Goal: Task Accomplishment & Management: Manage account settings

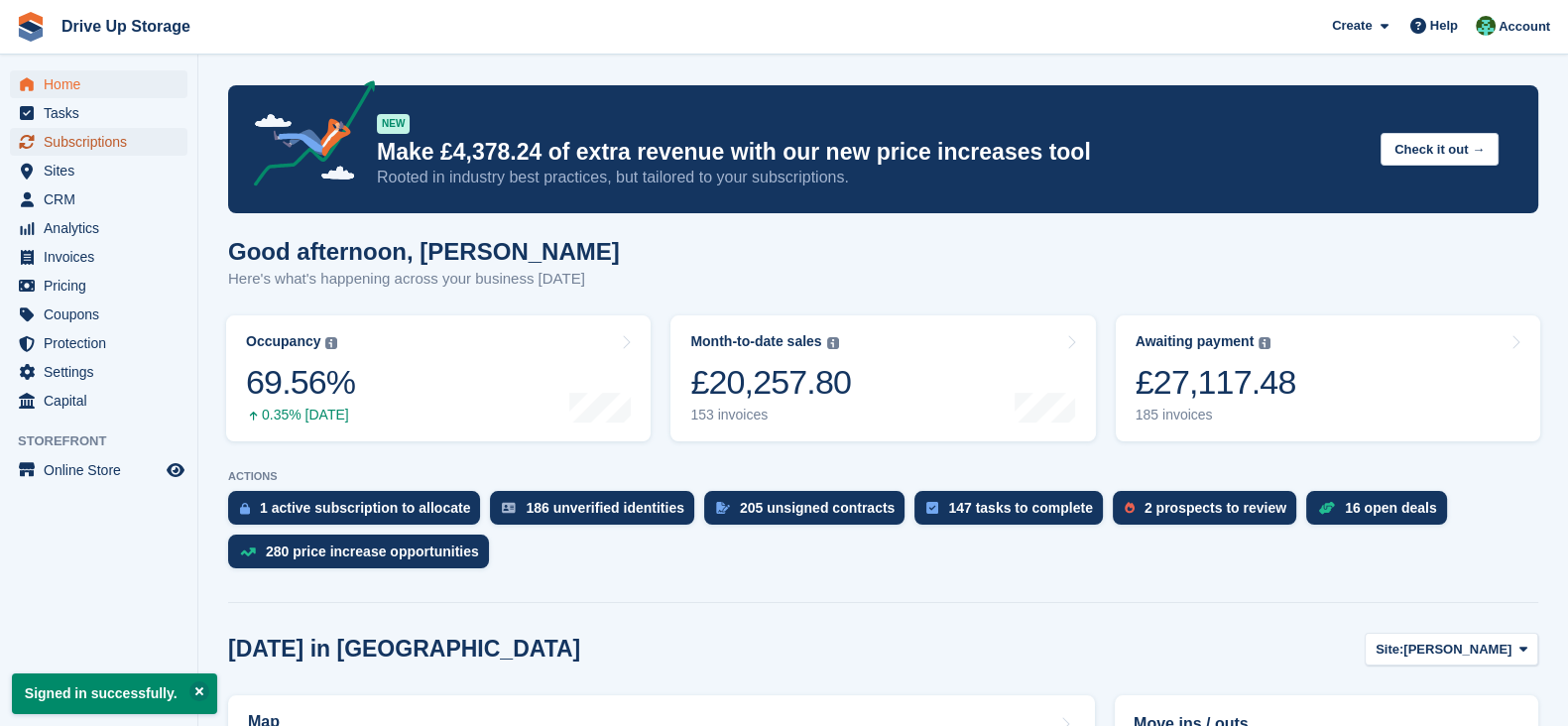
click at [95, 143] on span "Subscriptions" at bounding box center [103, 142] width 119 height 28
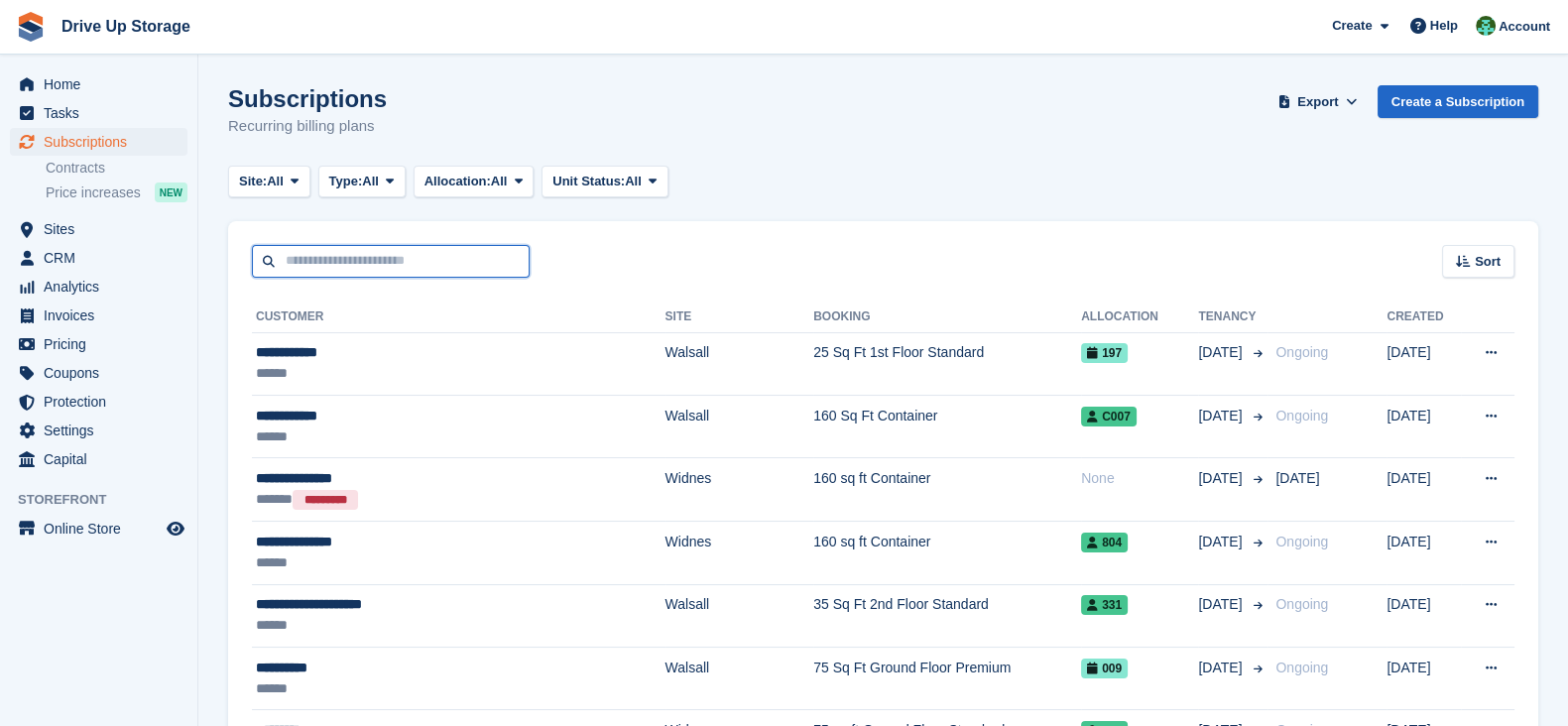
drag, startPoint x: 0, startPoint y: 0, endPoint x: 485, endPoint y: 256, distance: 548.4
click at [485, 256] on input "text" at bounding box center [390, 261] width 277 height 33
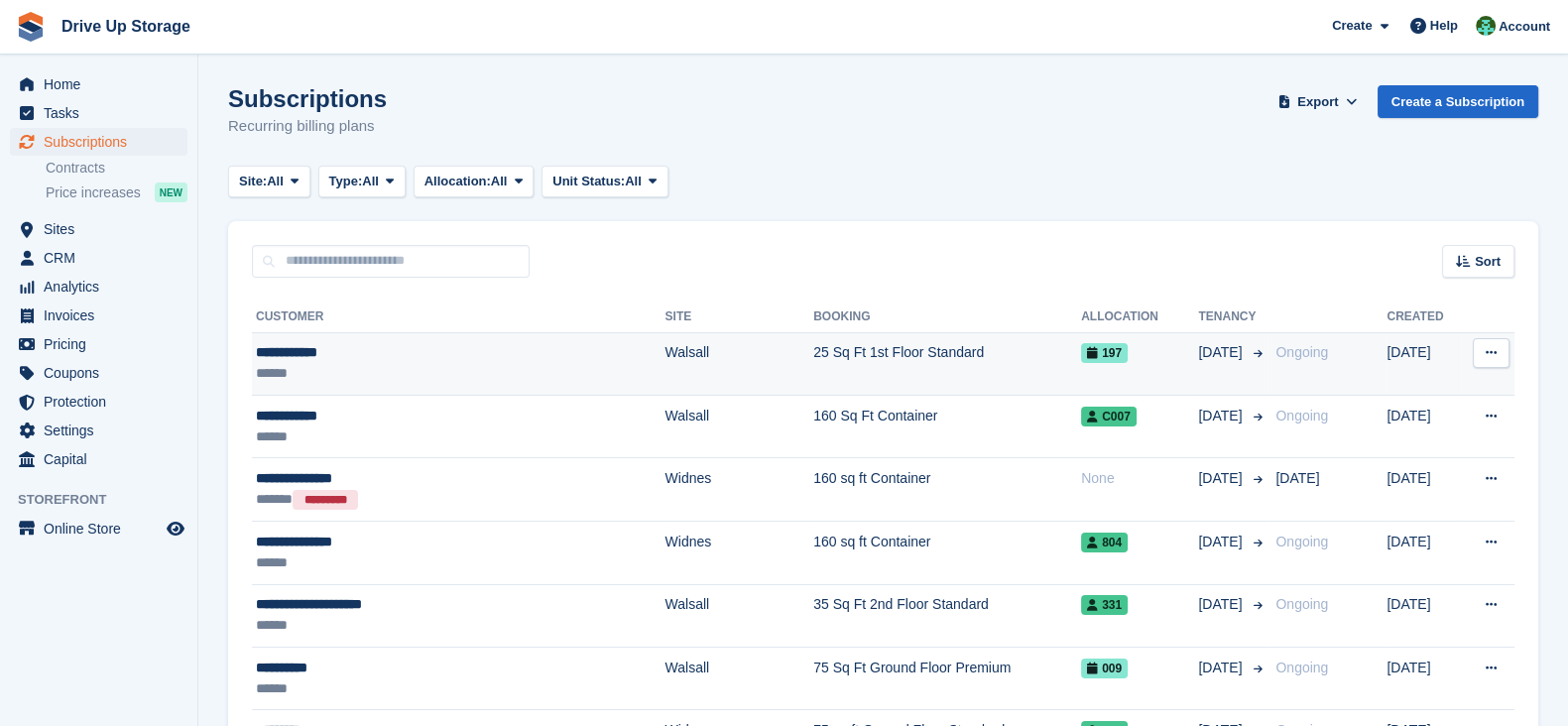
click at [813, 363] on td "25 Sq Ft 1st Floor Standard" at bounding box center [947, 363] width 267 height 63
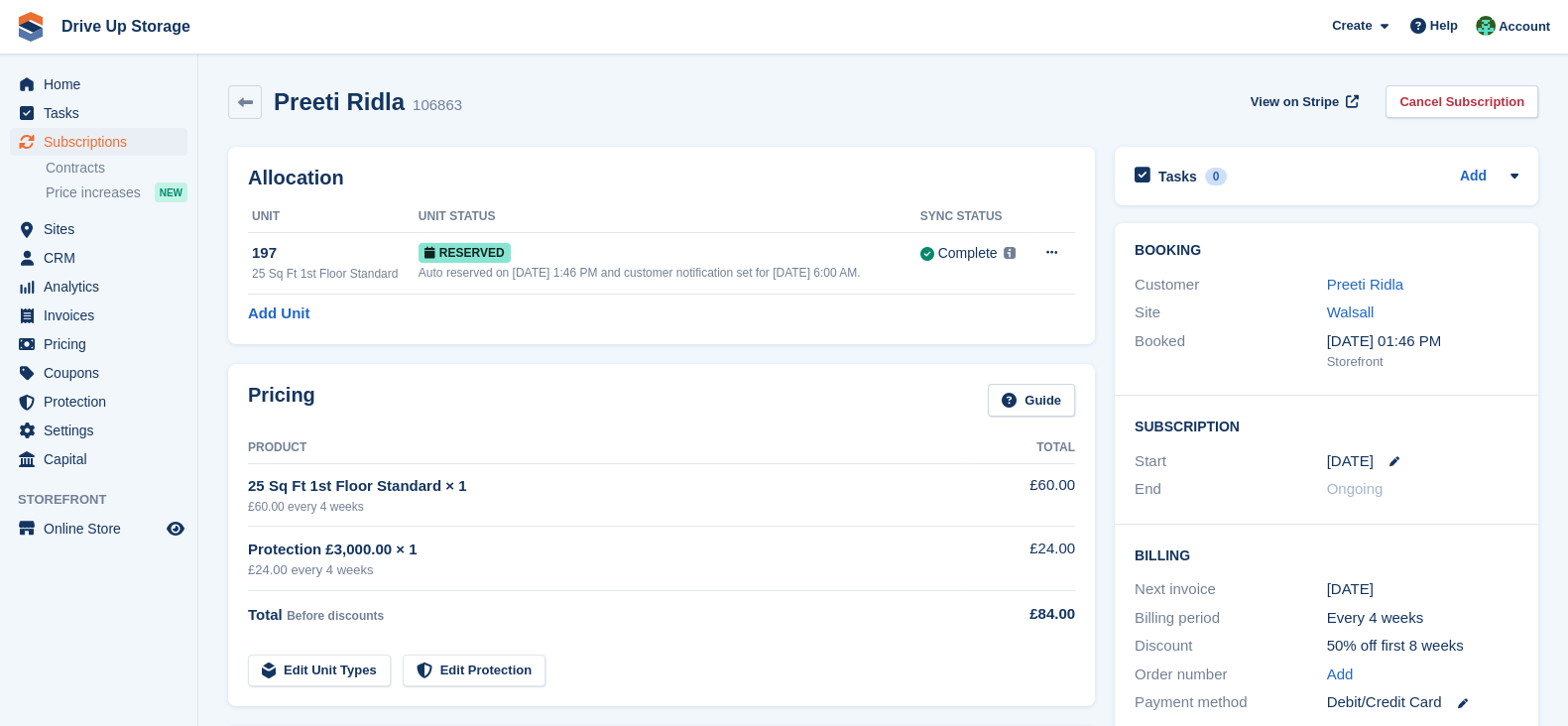
click at [655, 397] on div "Pricing Guide" at bounding box center [661, 406] width 827 height 45
click at [592, 372] on div "Pricing Guide Product Total 25 Sq Ft 1st Floor Standard × 1 £60.00 every 4 week…" at bounding box center [662, 535] width 867 height 343
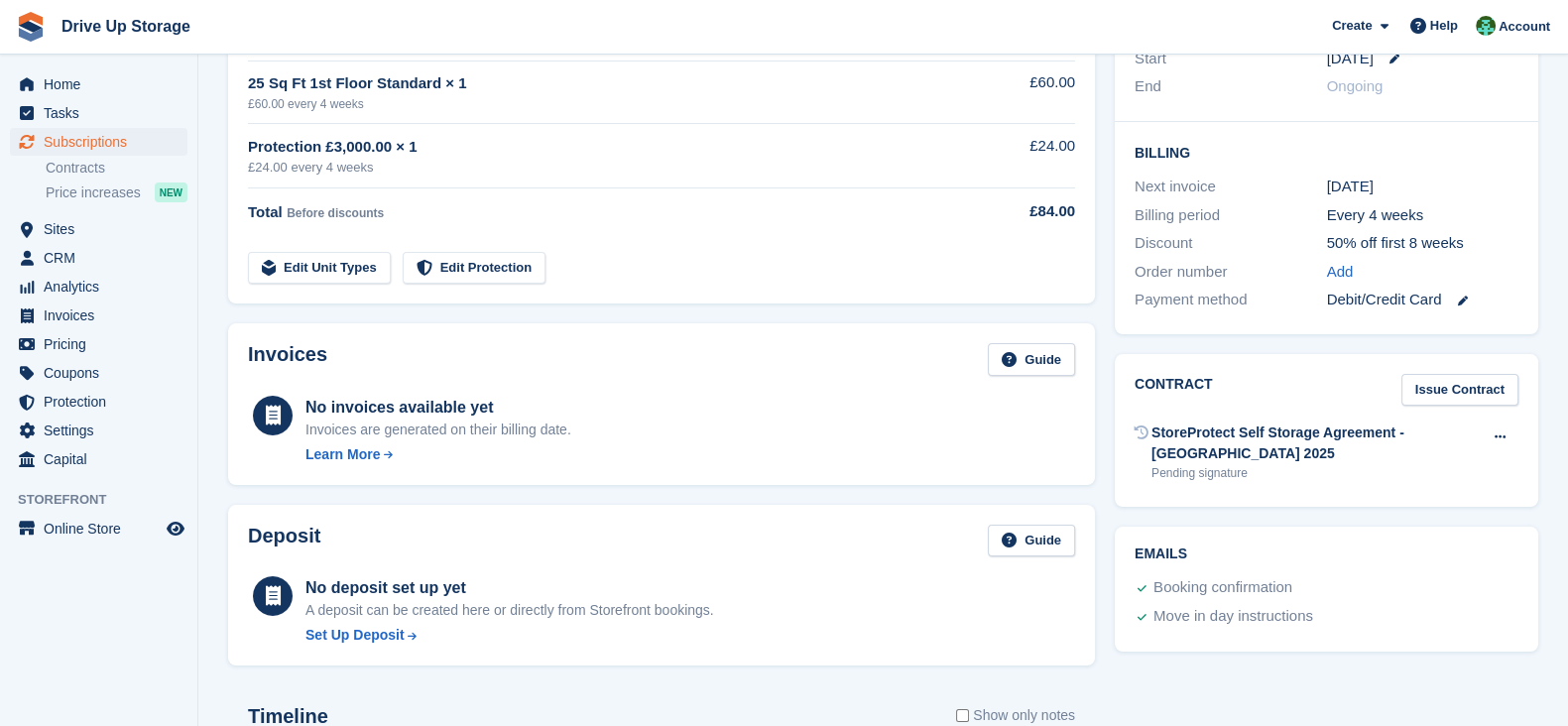
scroll to position [406, 0]
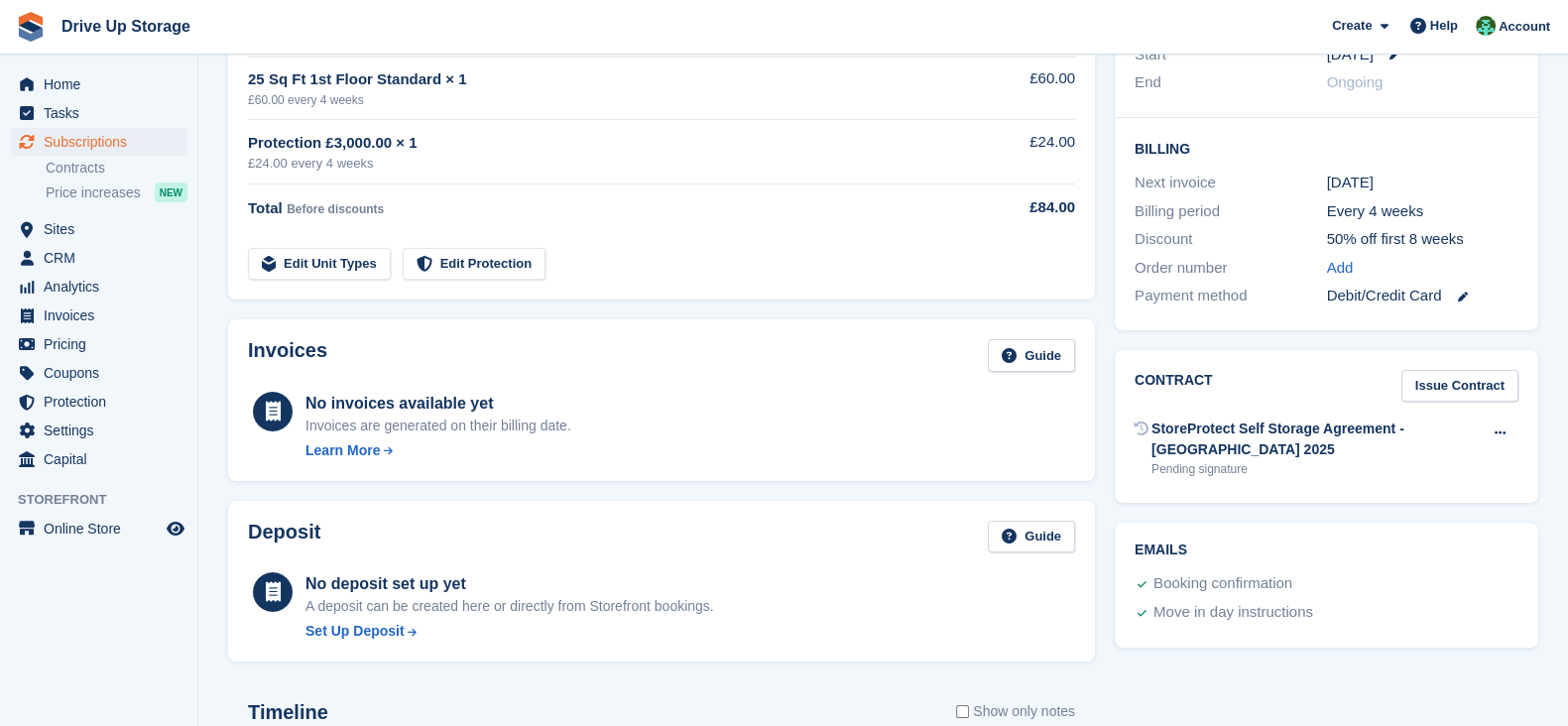
click at [633, 330] on div "Invoices Guide No invoices available yet Invoices are generated on their billin…" at bounding box center [662, 400] width 867 height 162
click at [1464, 301] on icon at bounding box center [1462, 297] width 10 height 10
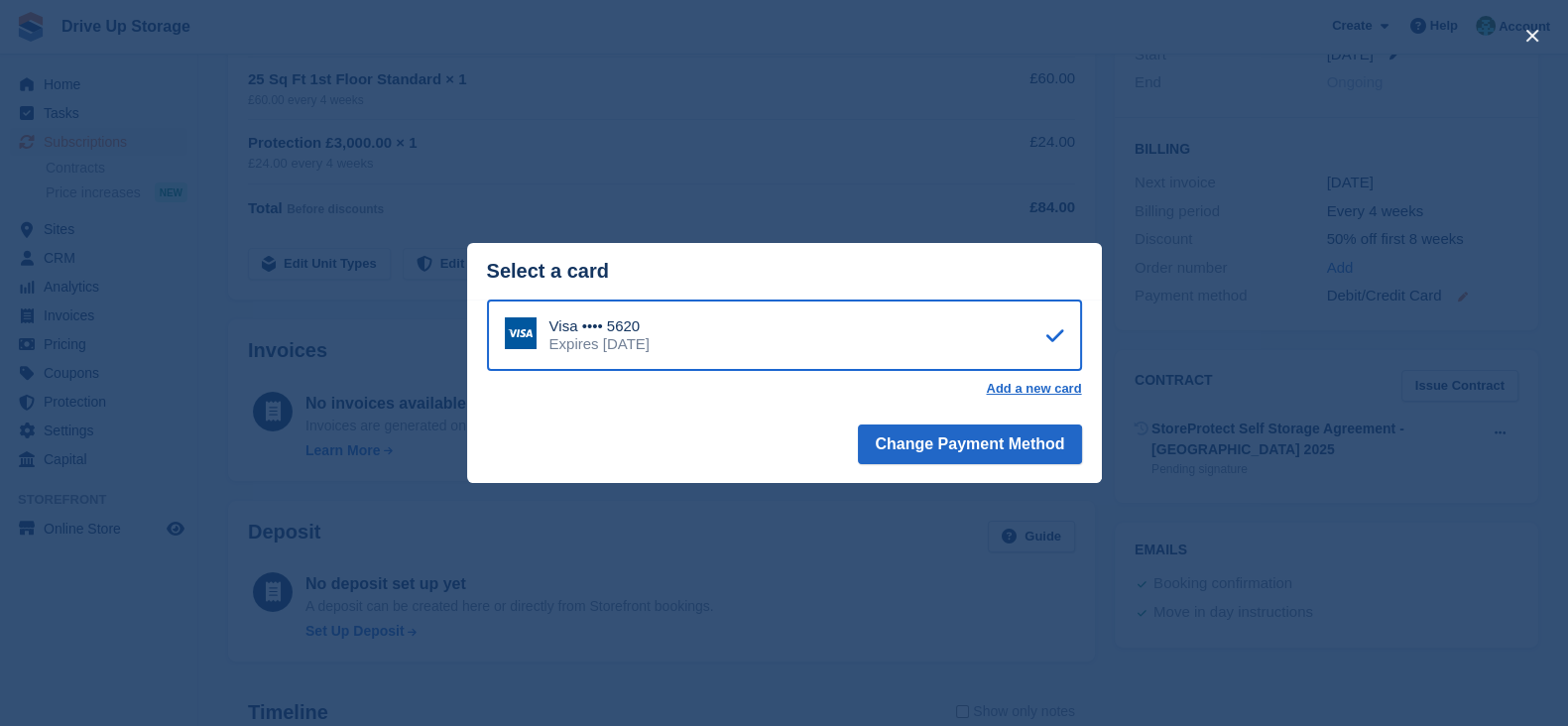
click at [1464, 301] on div "close" at bounding box center [784, 363] width 1568 height 726
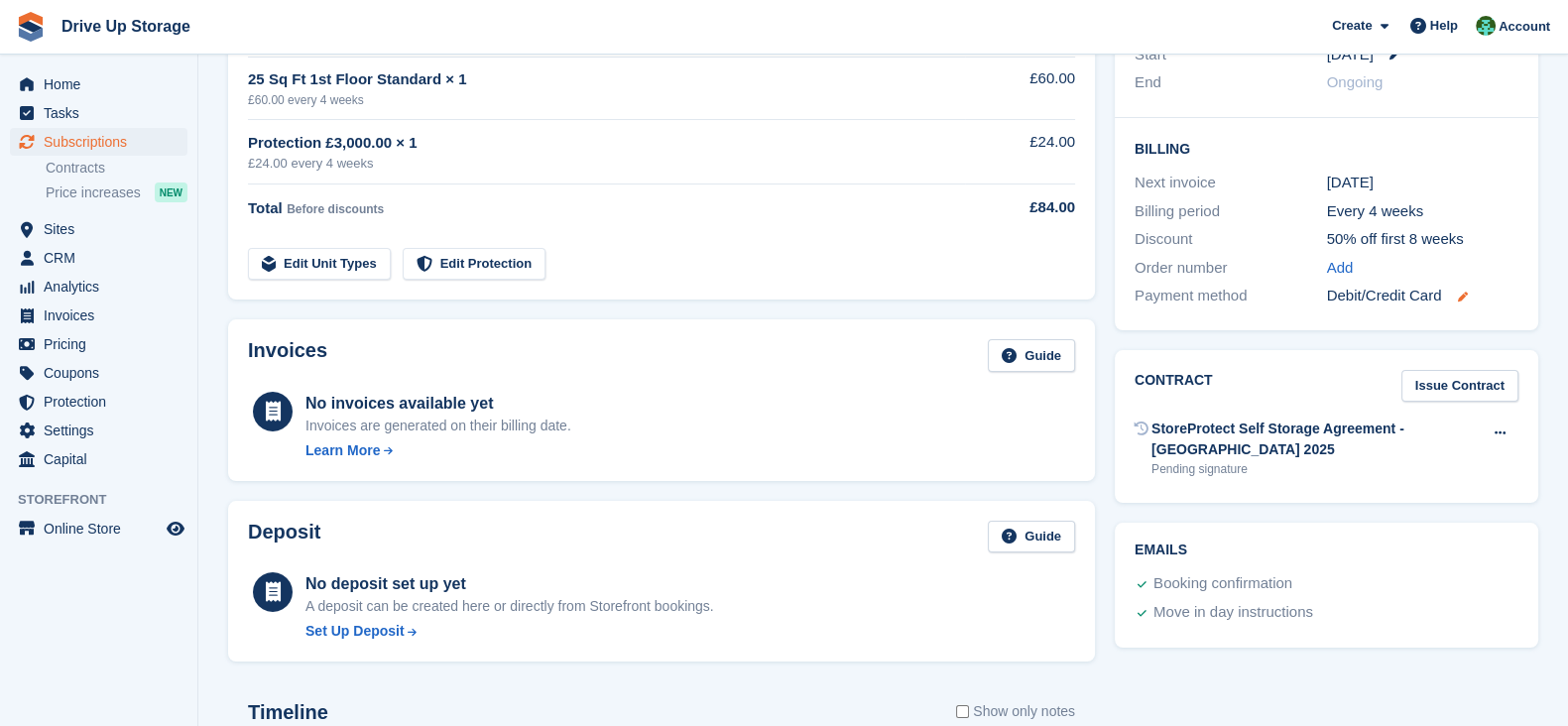
click at [1464, 301] on icon at bounding box center [1462, 297] width 10 height 10
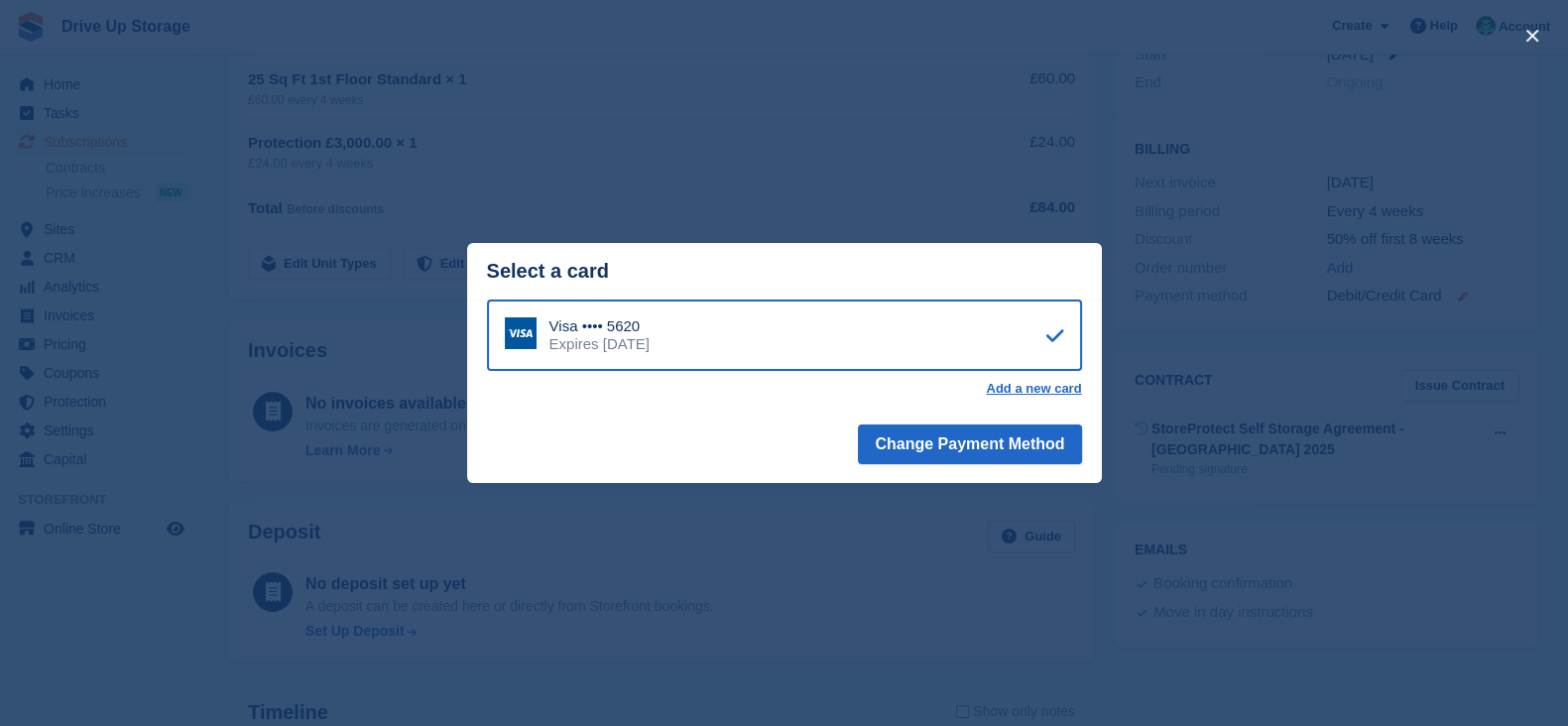
click at [1464, 301] on div "close" at bounding box center [784, 363] width 1568 height 726
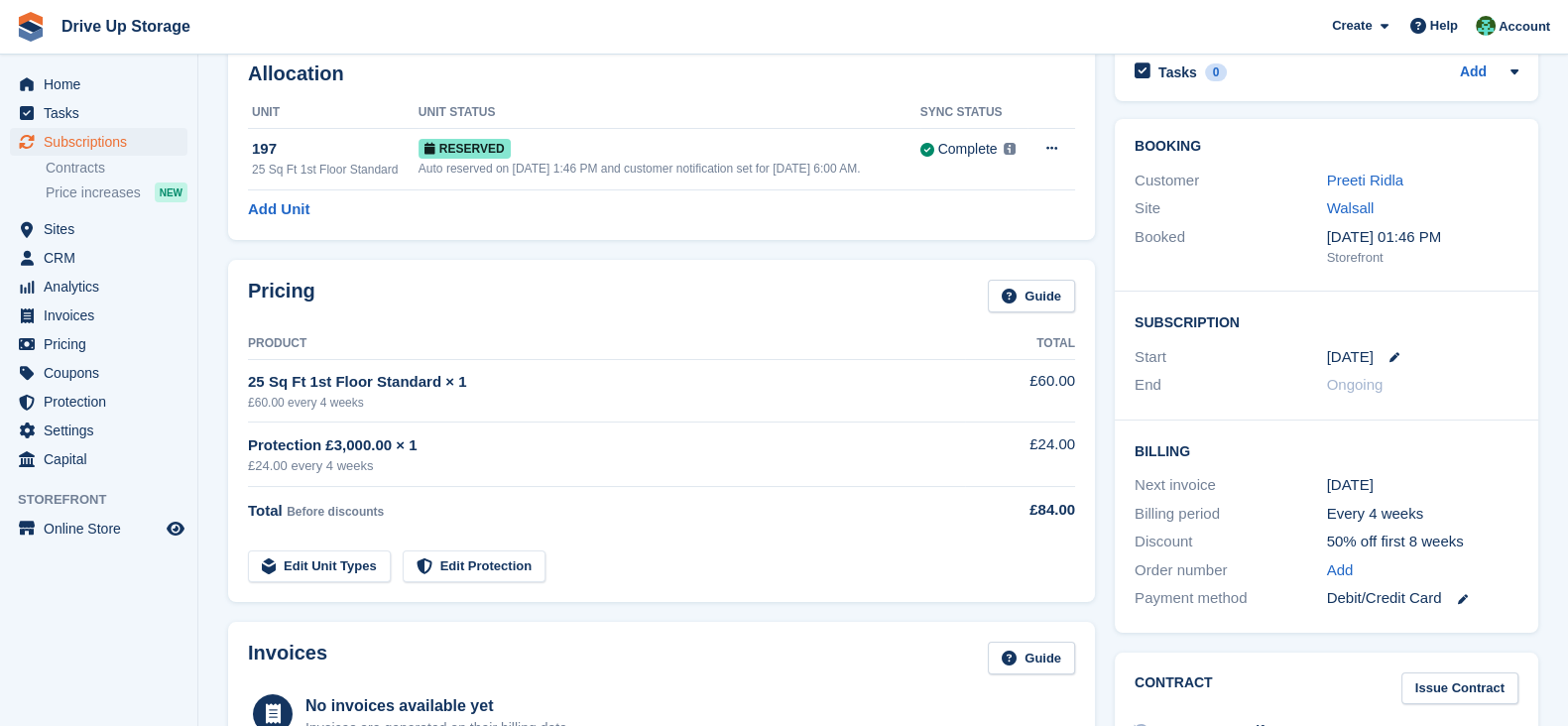
scroll to position [98, 0]
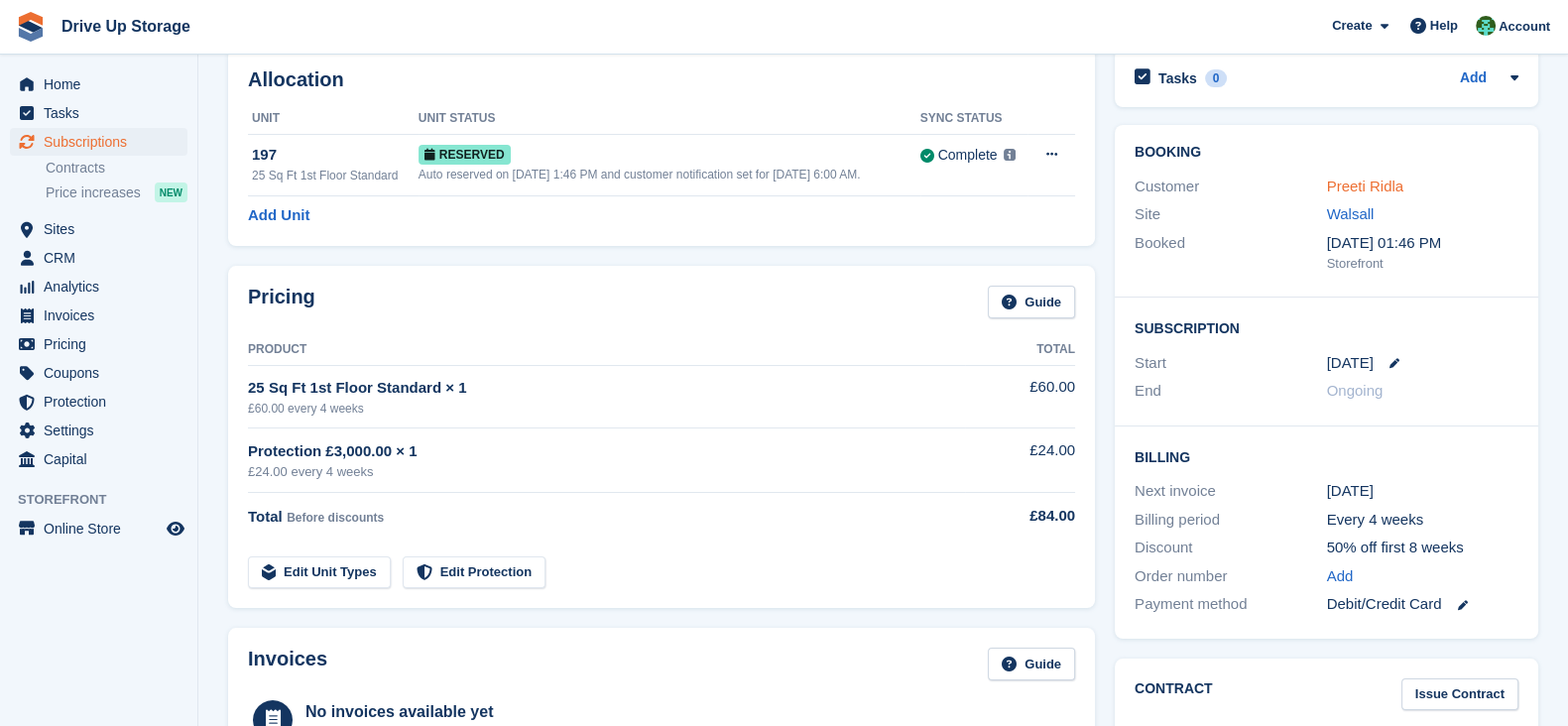
click at [1392, 184] on link "Preeti Ridla" at bounding box center [1366, 186] width 78 height 17
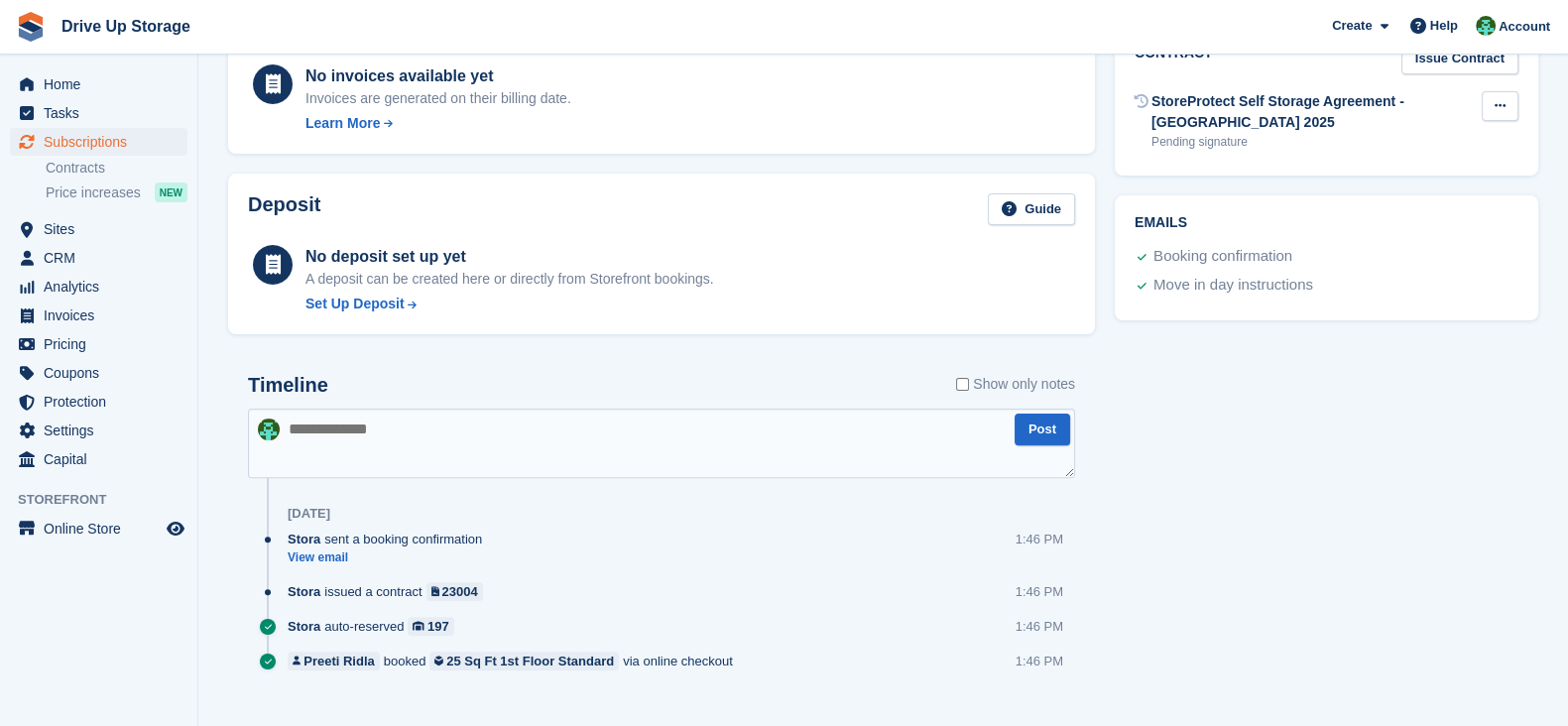
click at [1498, 107] on icon at bounding box center [1500, 105] width 11 height 13
click at [1462, 166] on p "Send contract" at bounding box center [1423, 171] width 173 height 26
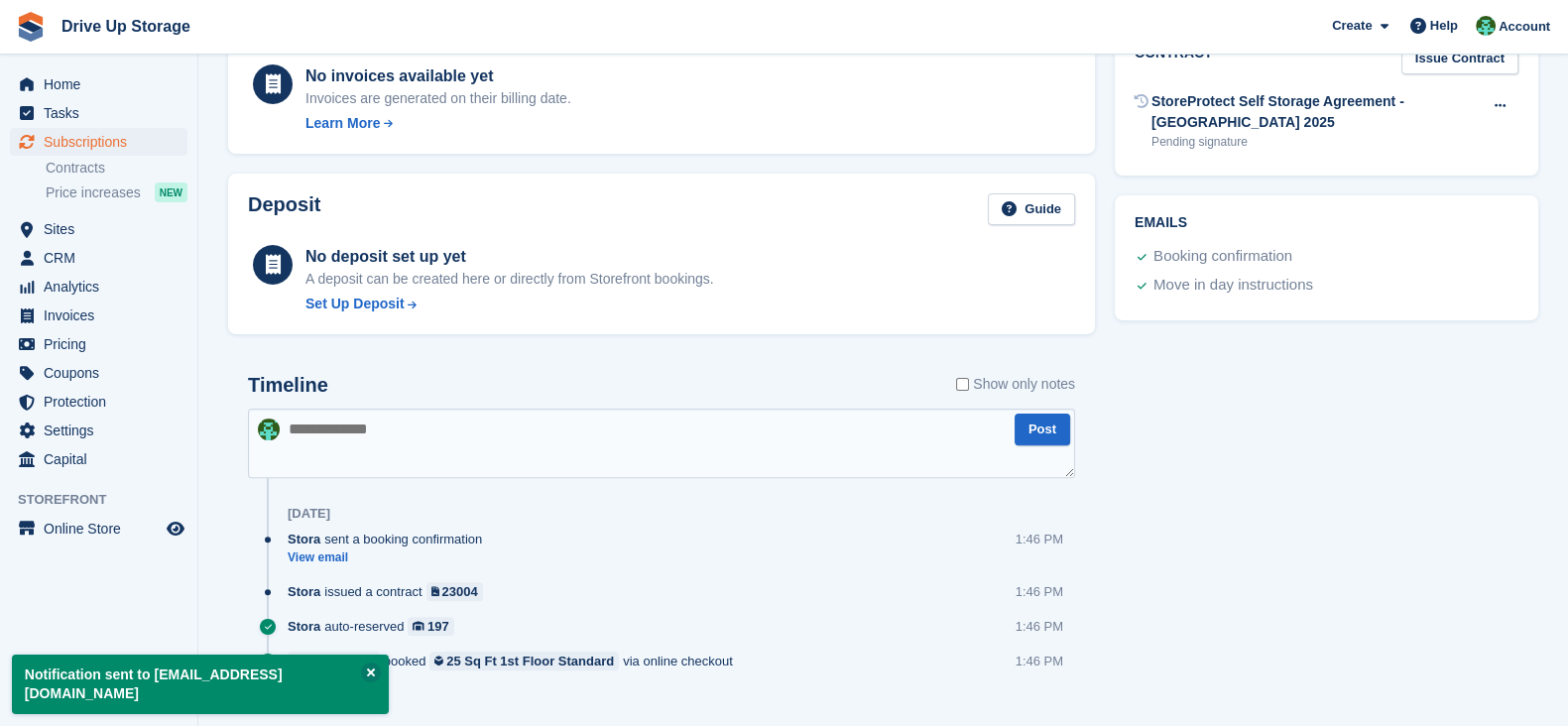
click at [548, 357] on div "Timeline Show only notes Post Today Stora sent a booking confirmation View emai…" at bounding box center [662, 542] width 867 height 376
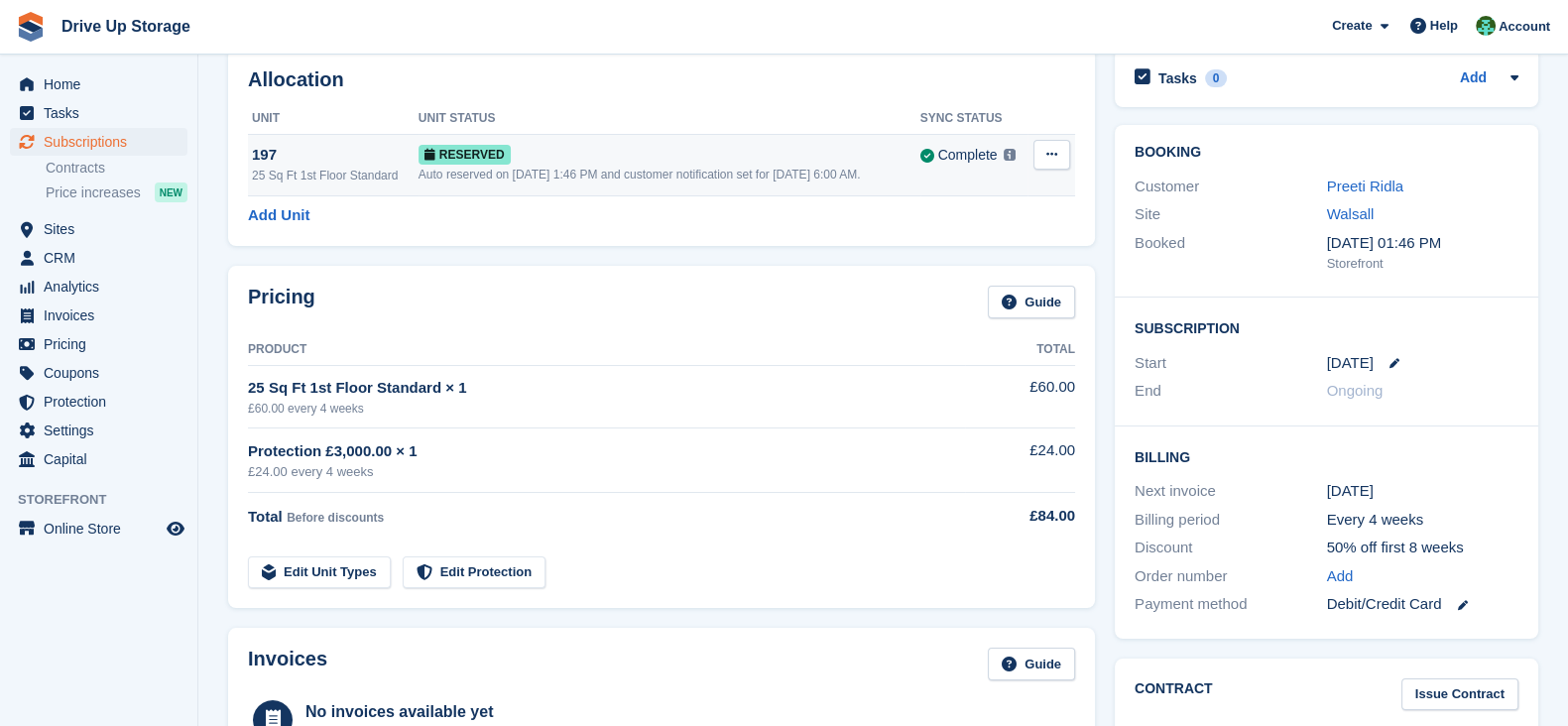
drag, startPoint x: 1054, startPoint y: 149, endPoint x: 1053, endPoint y: 159, distance: 10.0
click at [1053, 159] on icon at bounding box center [1051, 154] width 11 height 13
click at [1039, 183] on p "Grant Early Access" at bounding box center [974, 194] width 173 height 26
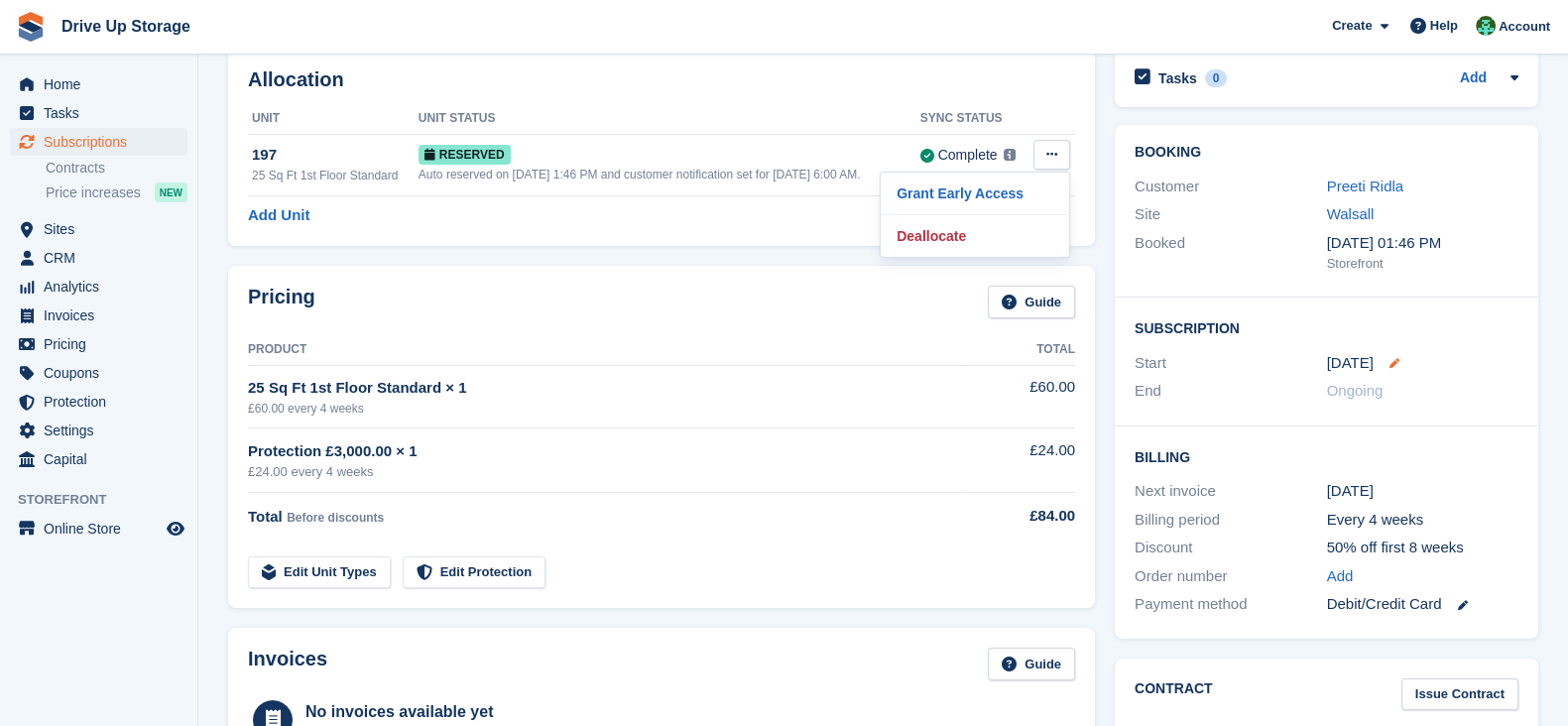
click at [1383, 366] on div "8 Sep" at bounding box center [1423, 363] width 193 height 23
click at [1374, 360] on link at bounding box center [1386, 363] width 26 height 10
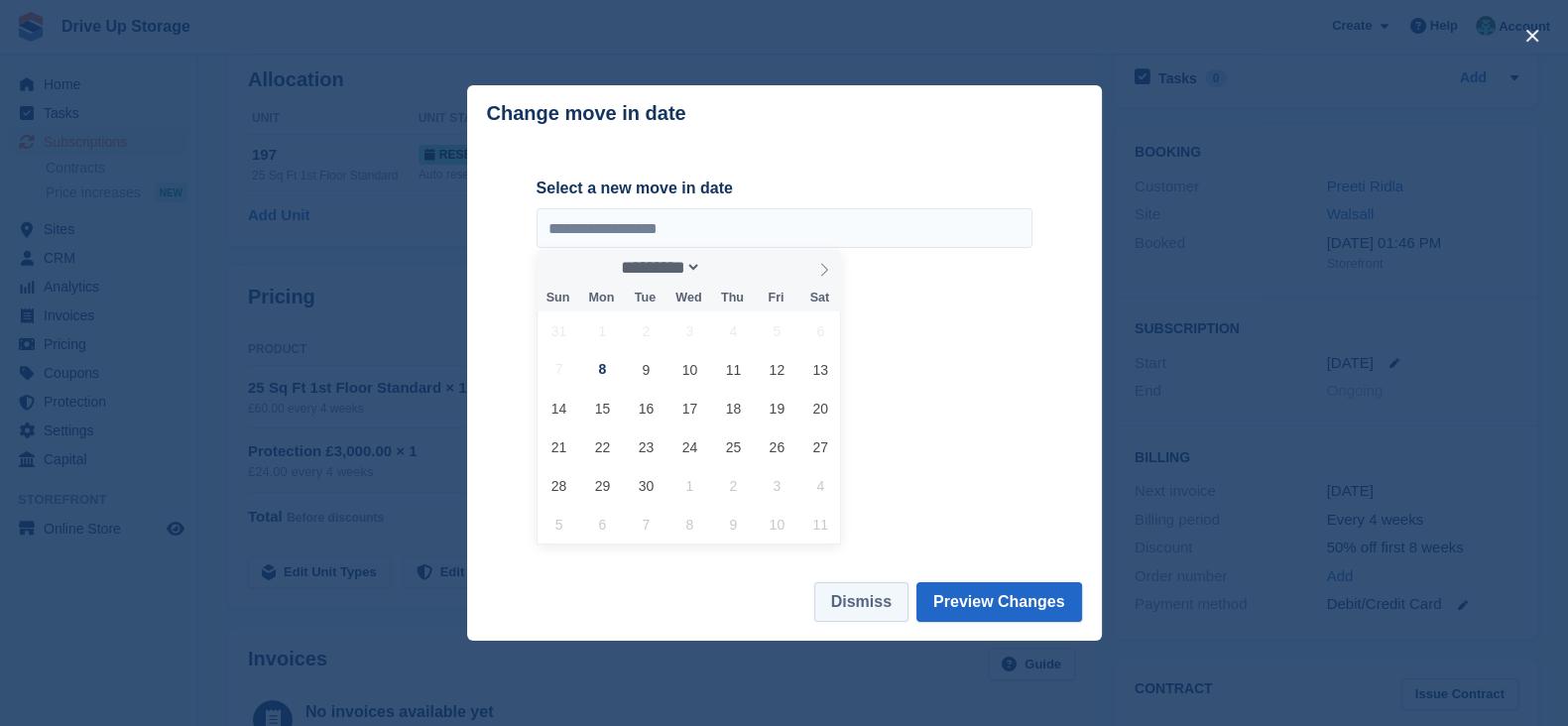
click at [883, 597] on button "Dismiss" at bounding box center [861, 602] width 94 height 40
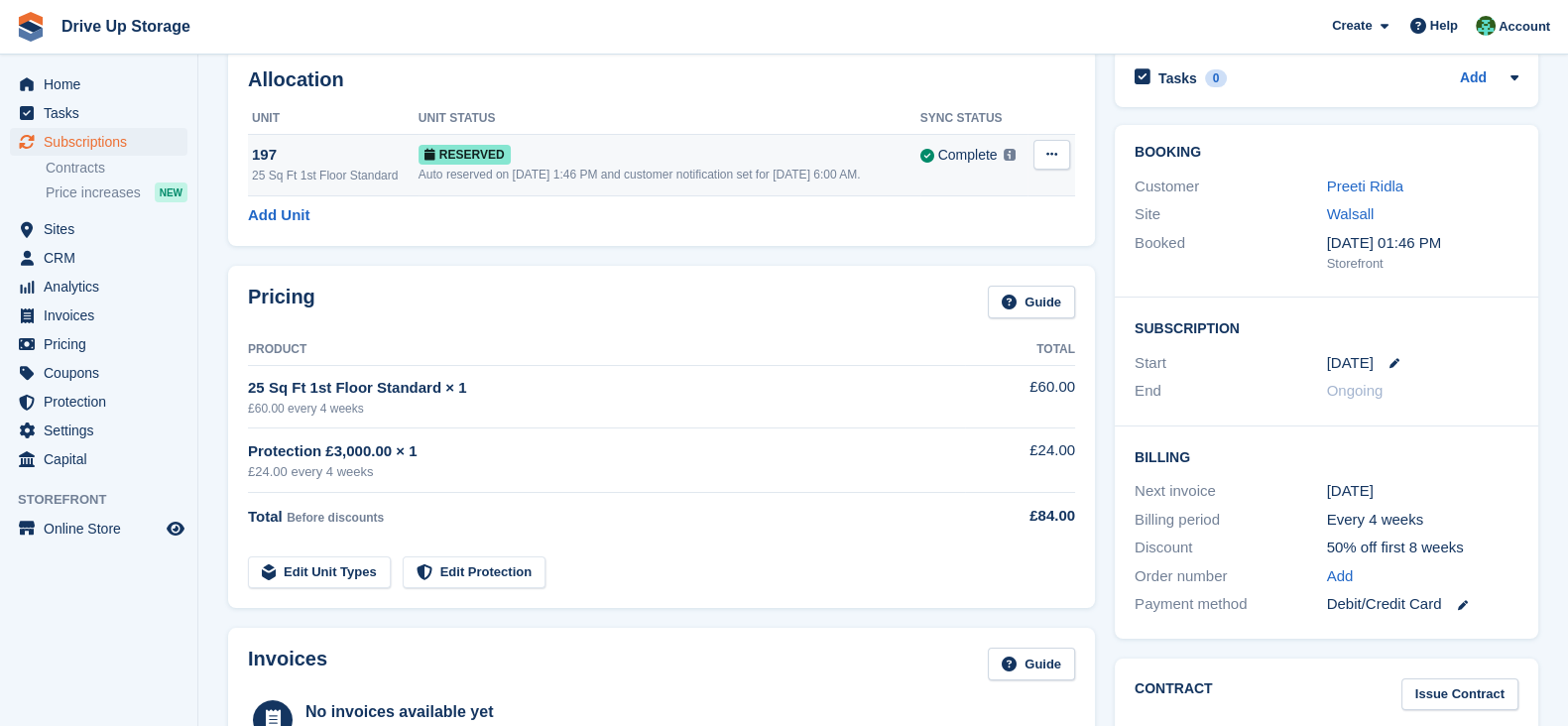
click at [1062, 154] on button at bounding box center [1051, 155] width 37 height 30
click at [1017, 187] on p "Grant Early Access" at bounding box center [974, 194] width 173 height 26
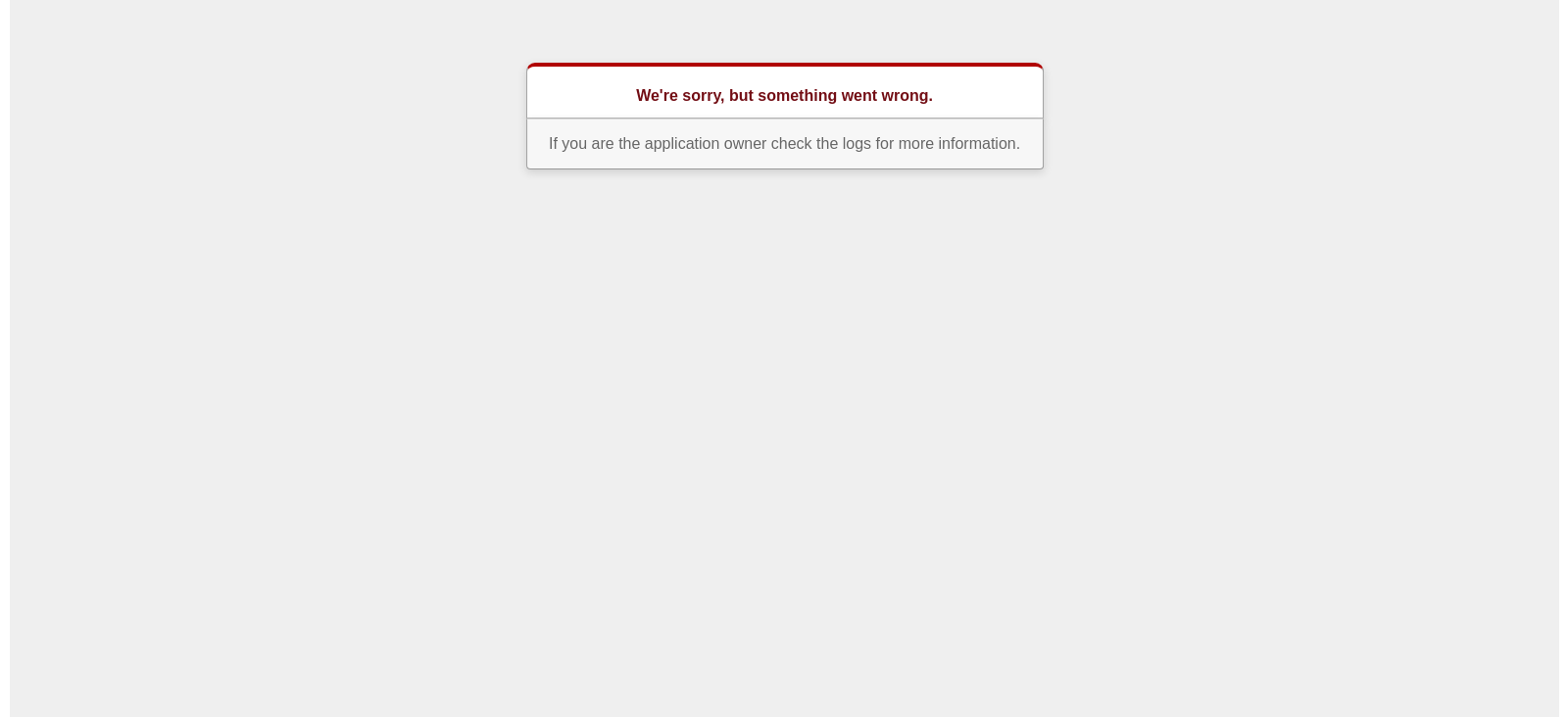
scroll to position [0, 0]
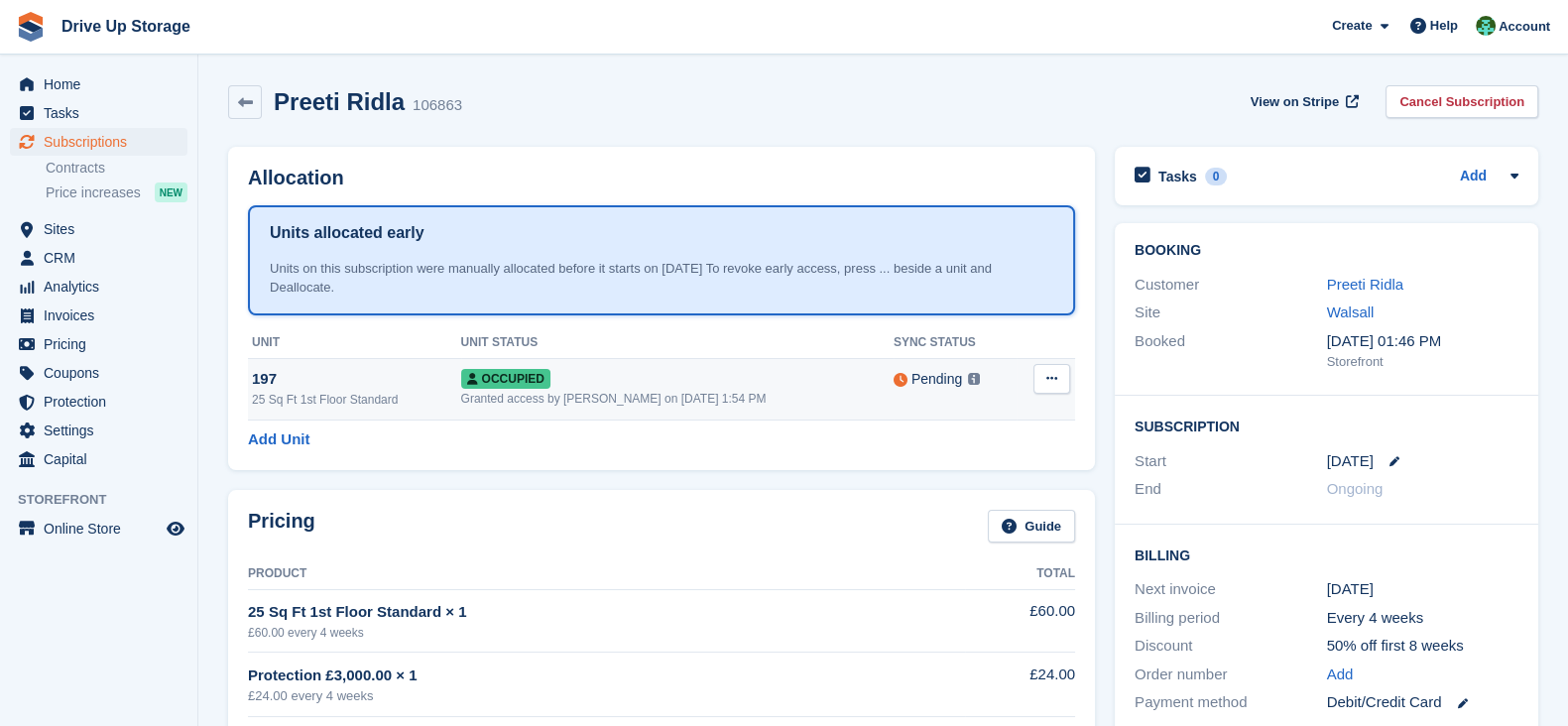
click at [1056, 372] on icon at bounding box center [1051, 378] width 11 height 13
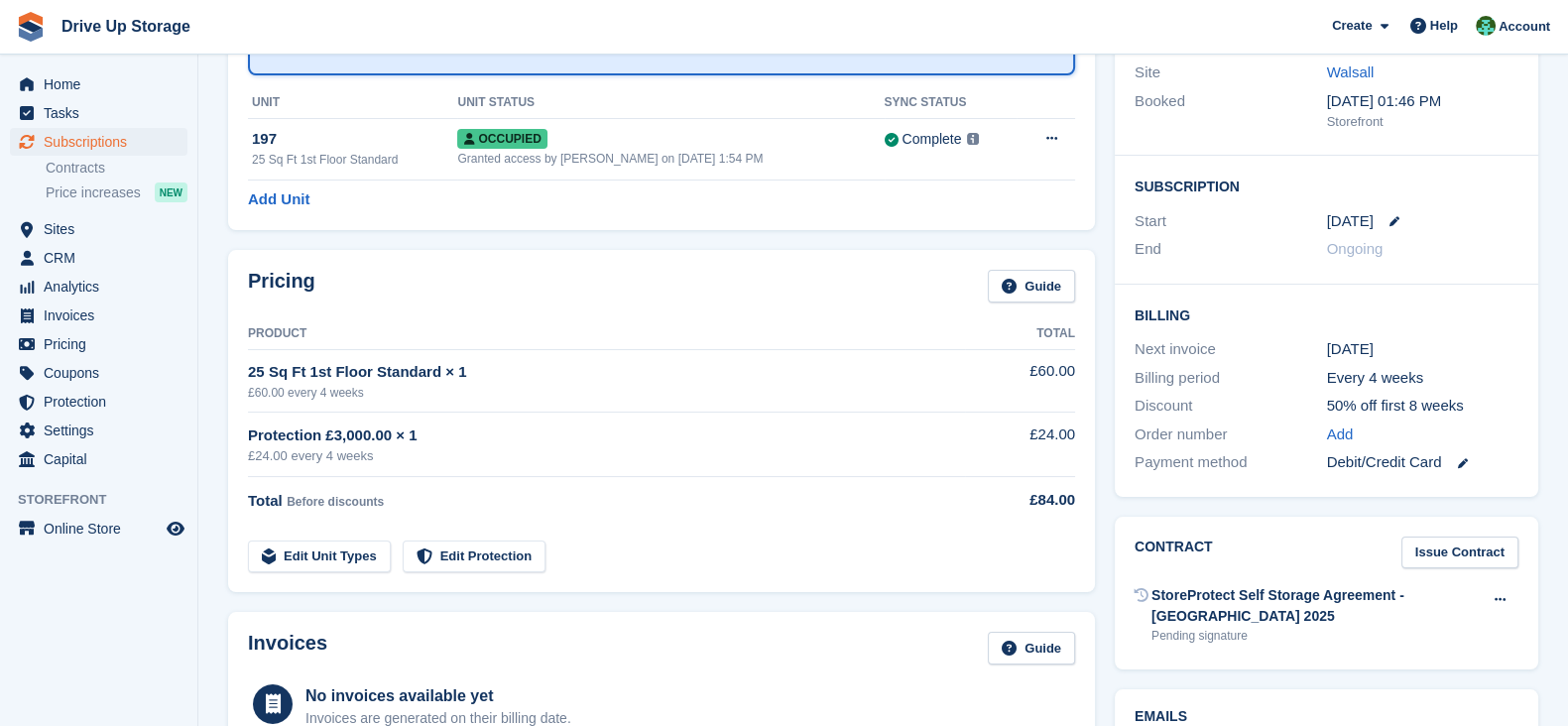
scroll to position [242, 0]
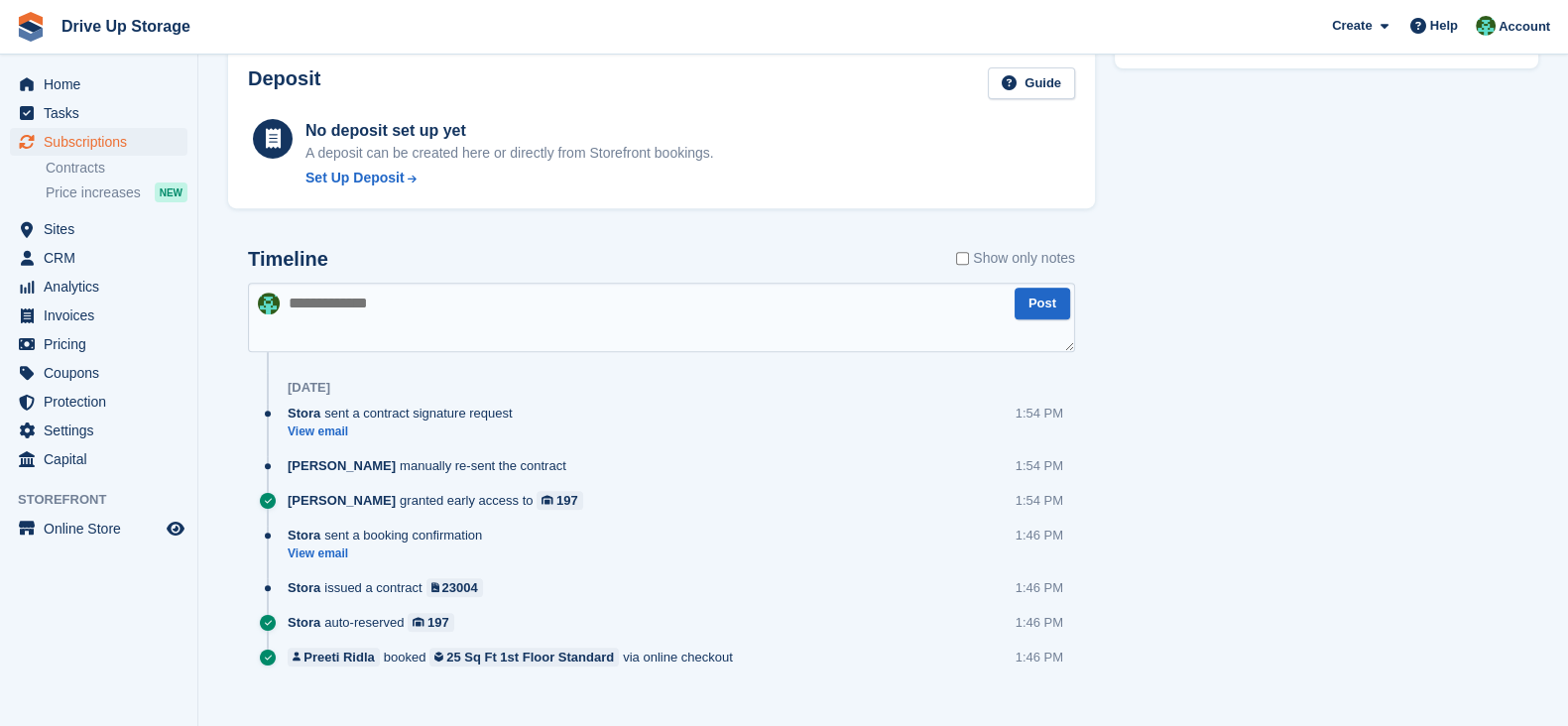
scroll to position [989, 0]
click at [139, 137] on span "Subscriptions" at bounding box center [103, 142] width 119 height 28
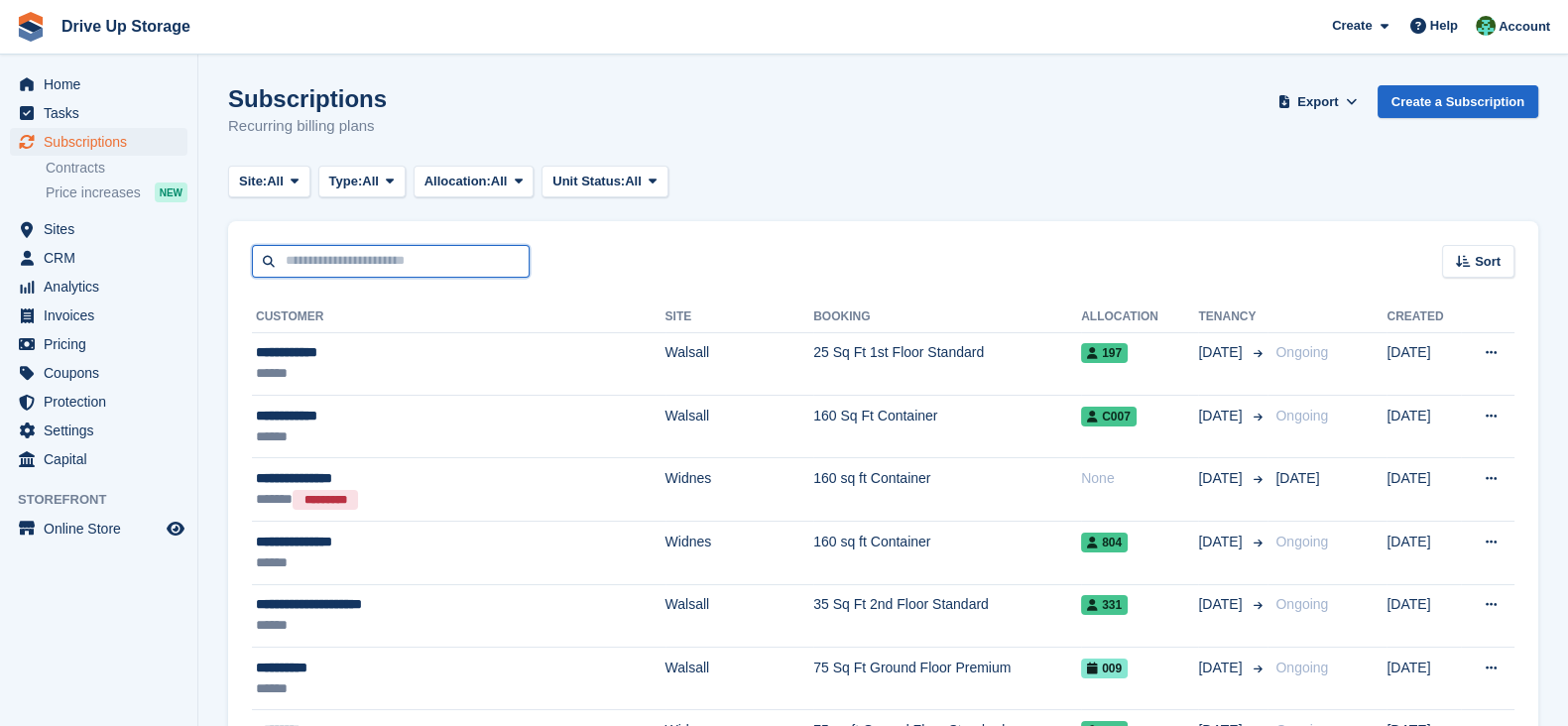
click at [379, 256] on input "text" at bounding box center [390, 261] width 277 height 33
type input "*****"
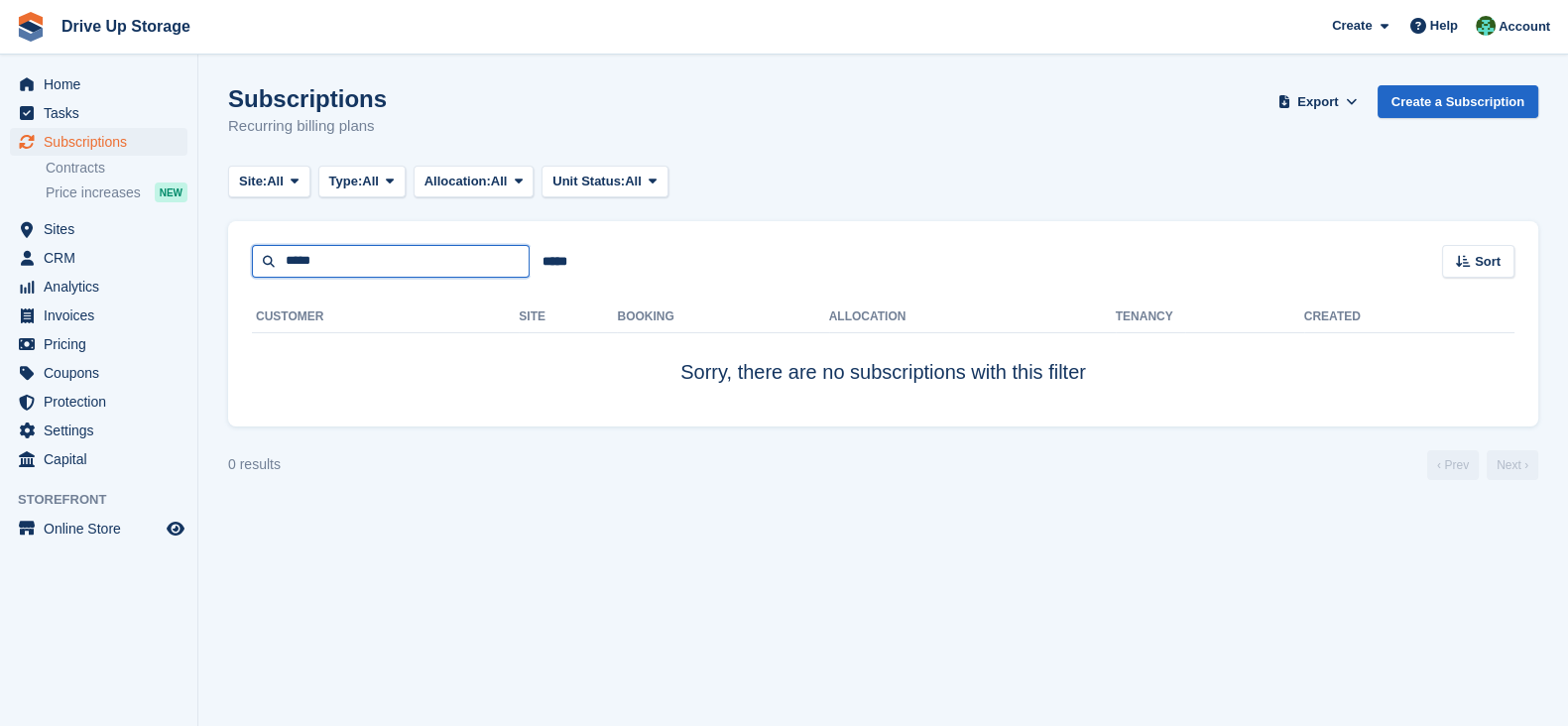
click at [322, 253] on input "*****" at bounding box center [390, 261] width 277 height 33
type input "****"
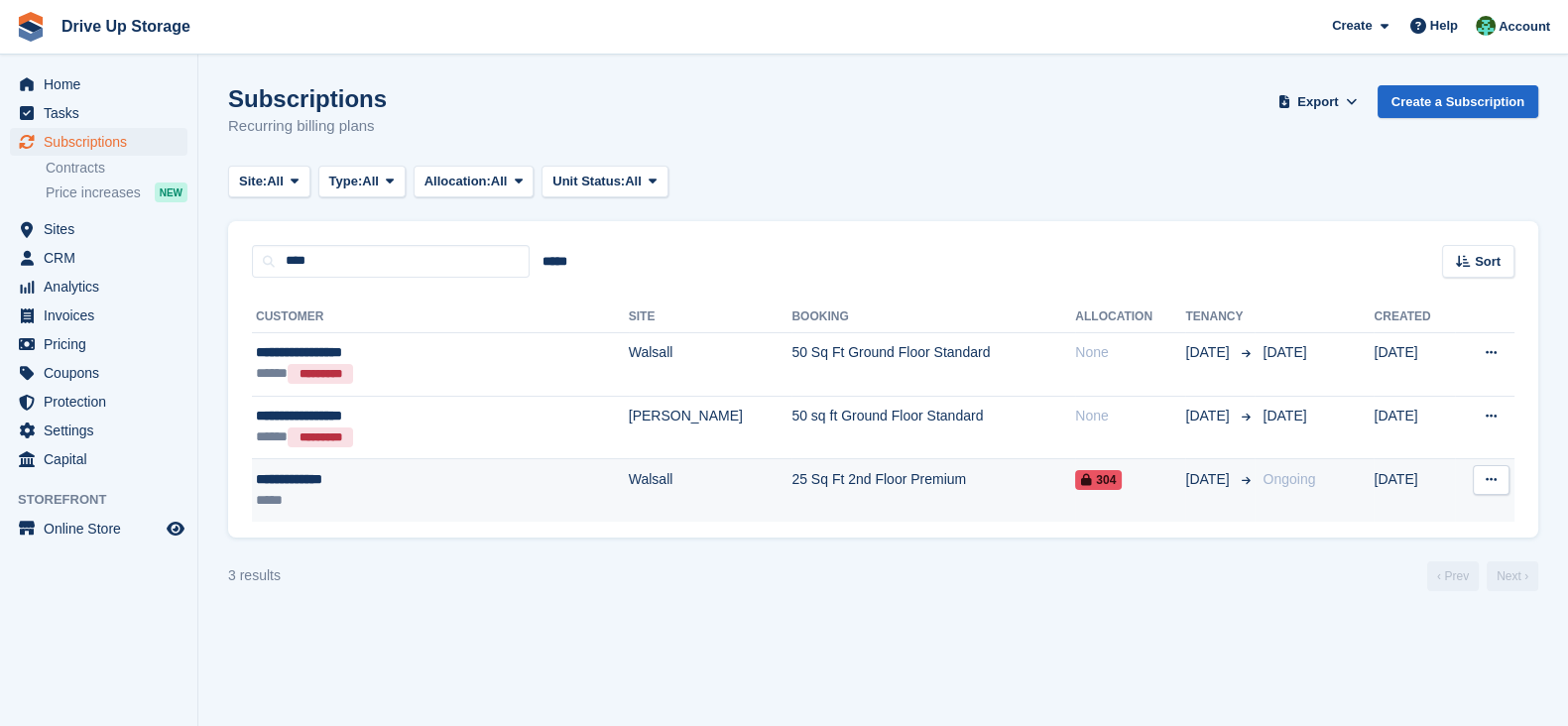
click at [461, 480] on div "**********" at bounding box center [385, 479] width 260 height 21
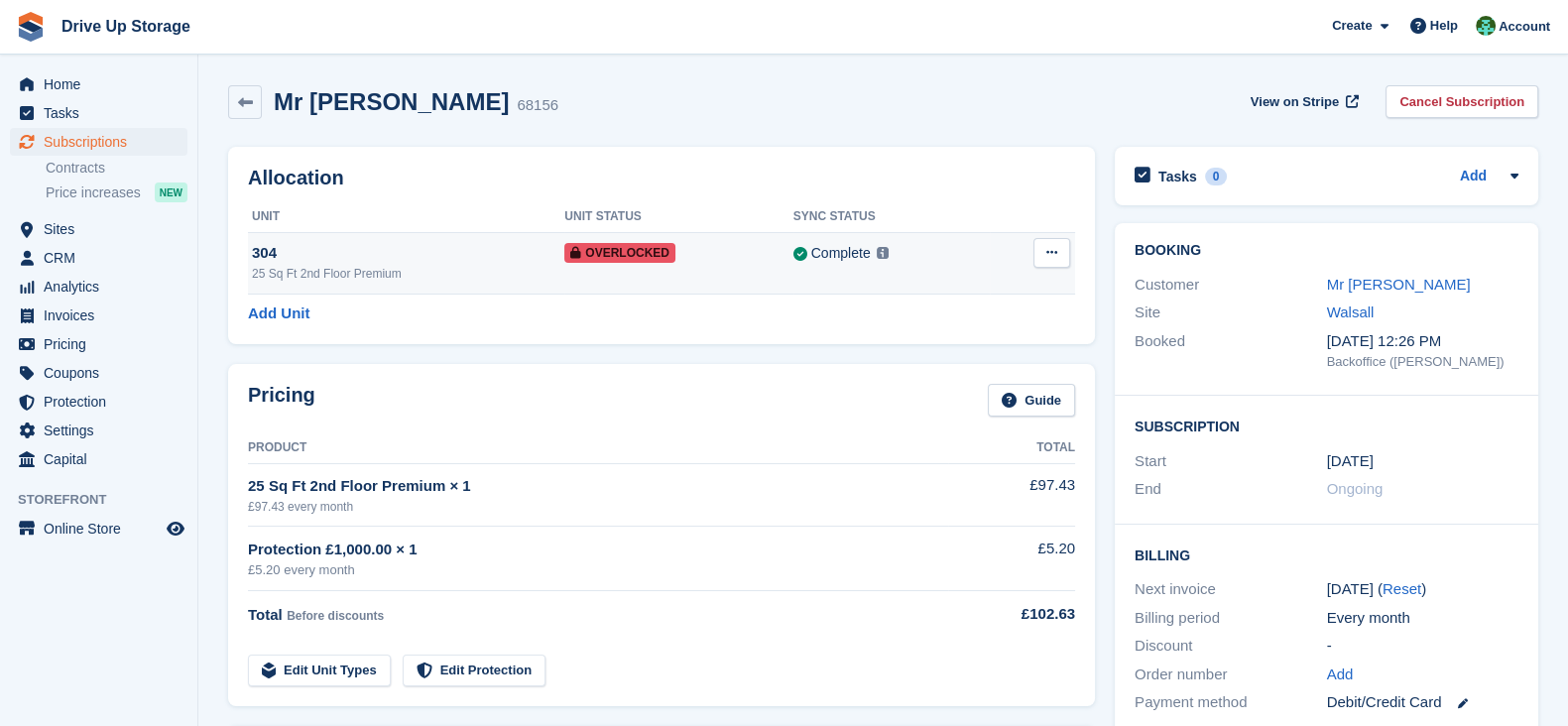
click at [1061, 255] on button at bounding box center [1051, 253] width 37 height 30
click at [967, 285] on p "Remove Overlock" at bounding box center [974, 292] width 173 height 26
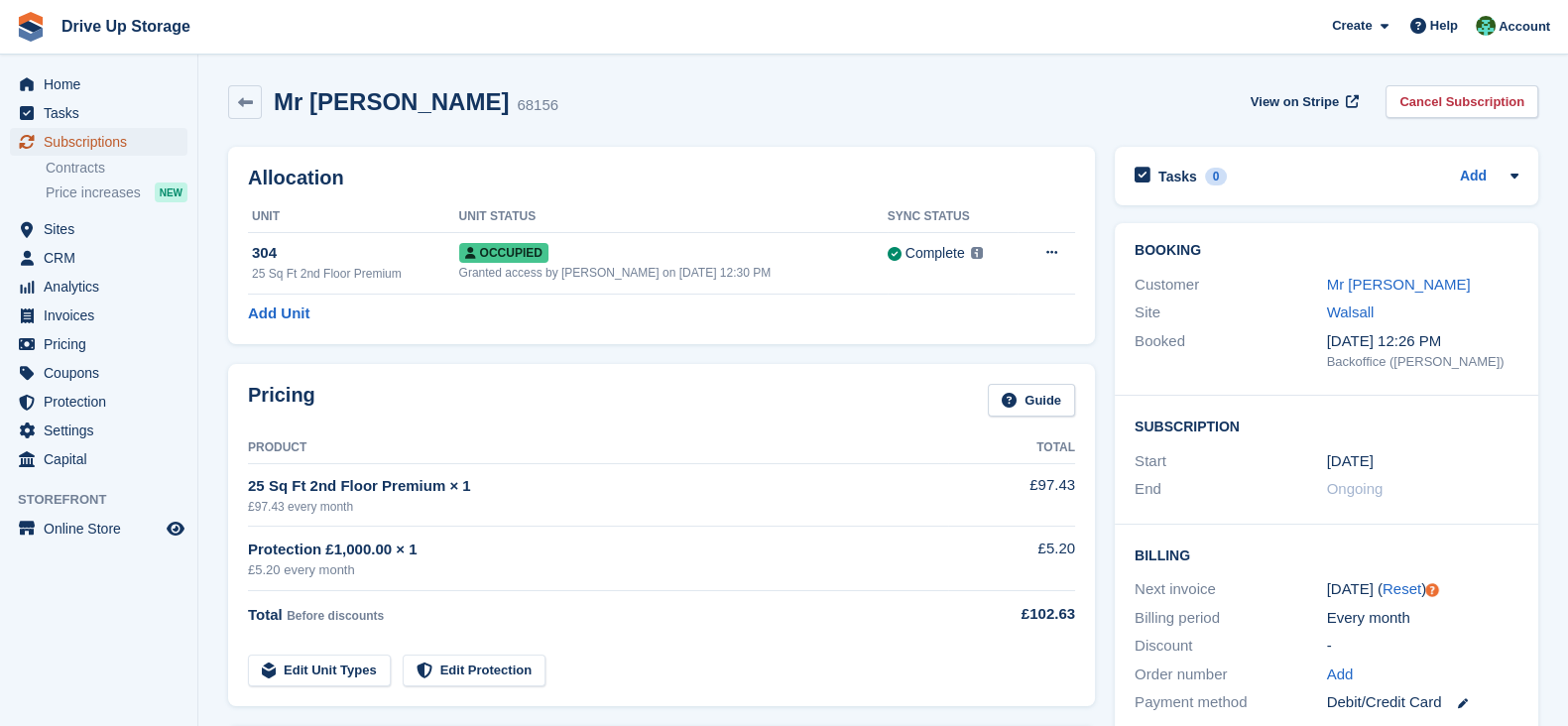
click at [156, 131] on span "Subscriptions" at bounding box center [103, 142] width 119 height 28
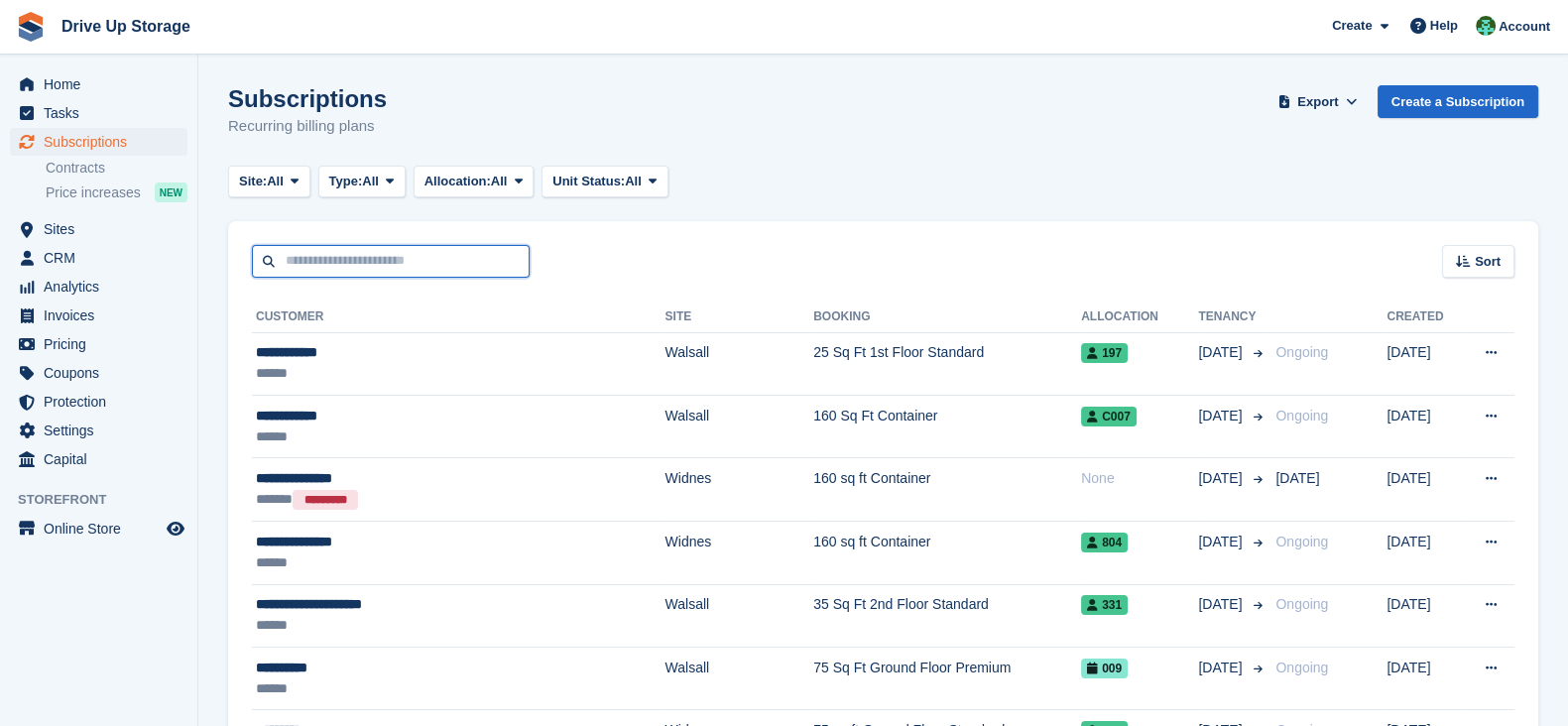
click at [450, 259] on input "text" at bounding box center [390, 261] width 277 height 33
type input "********"
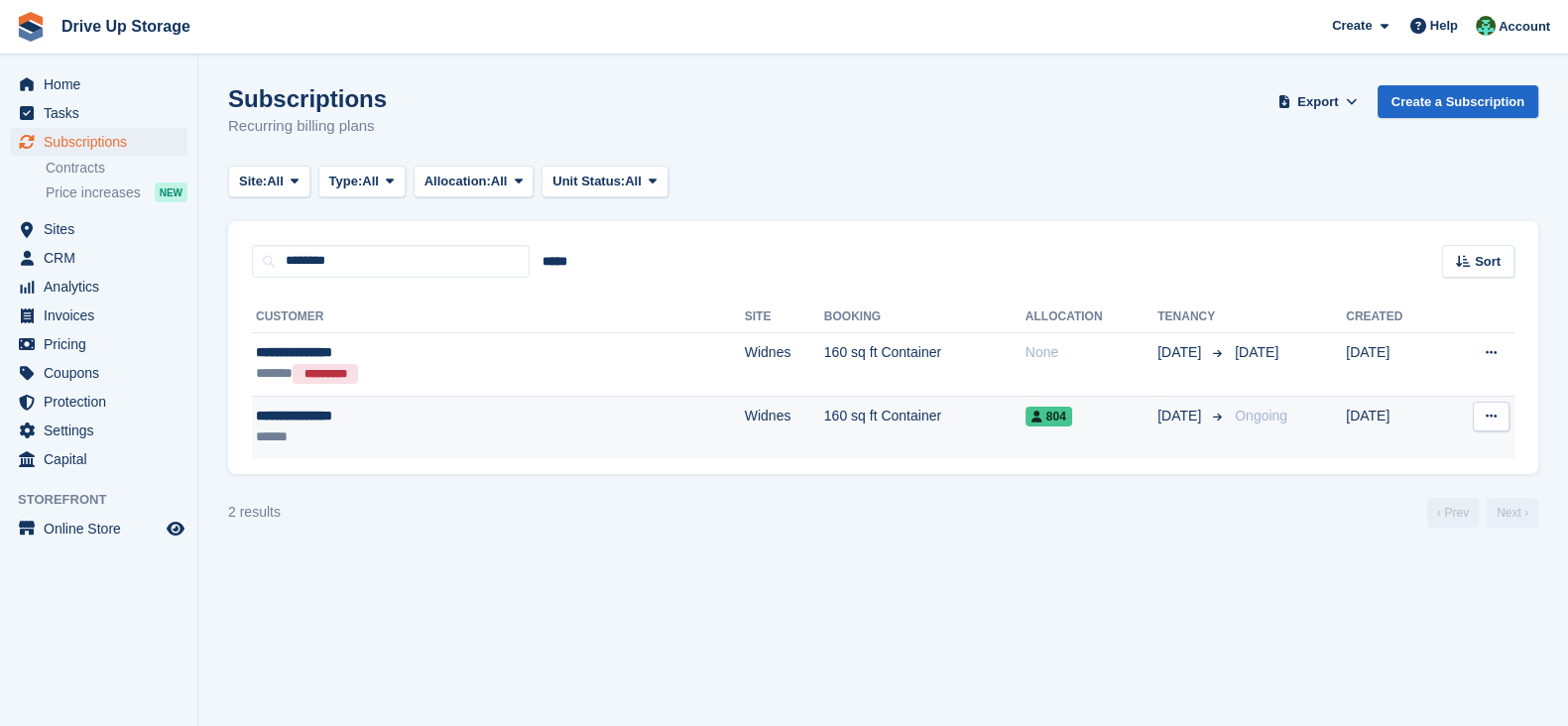
click at [824, 418] on td "160 sq ft Container" at bounding box center [925, 426] width 202 height 63
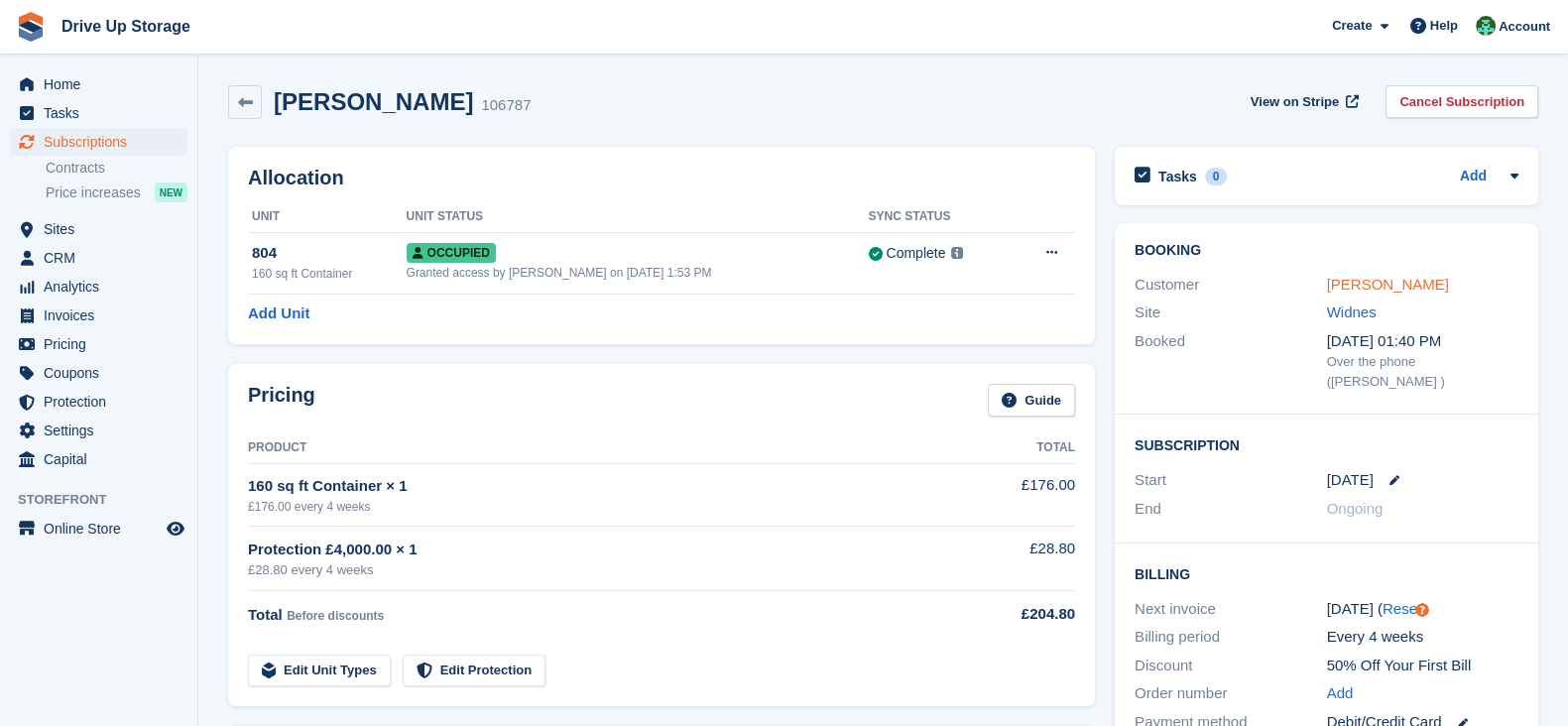
click at [1426, 290] on link "[PERSON_NAME]" at bounding box center [1388, 284] width 122 height 17
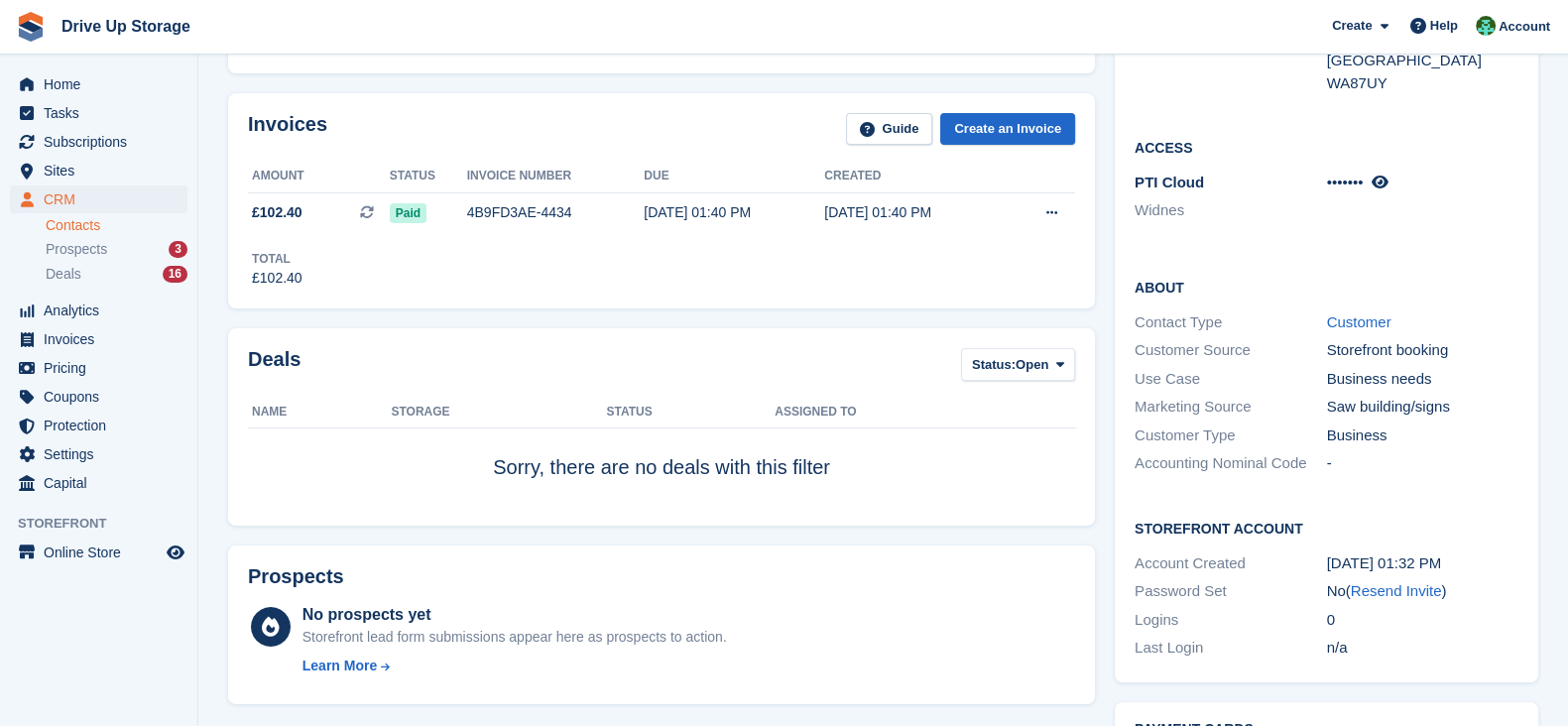
scroll to position [345, 0]
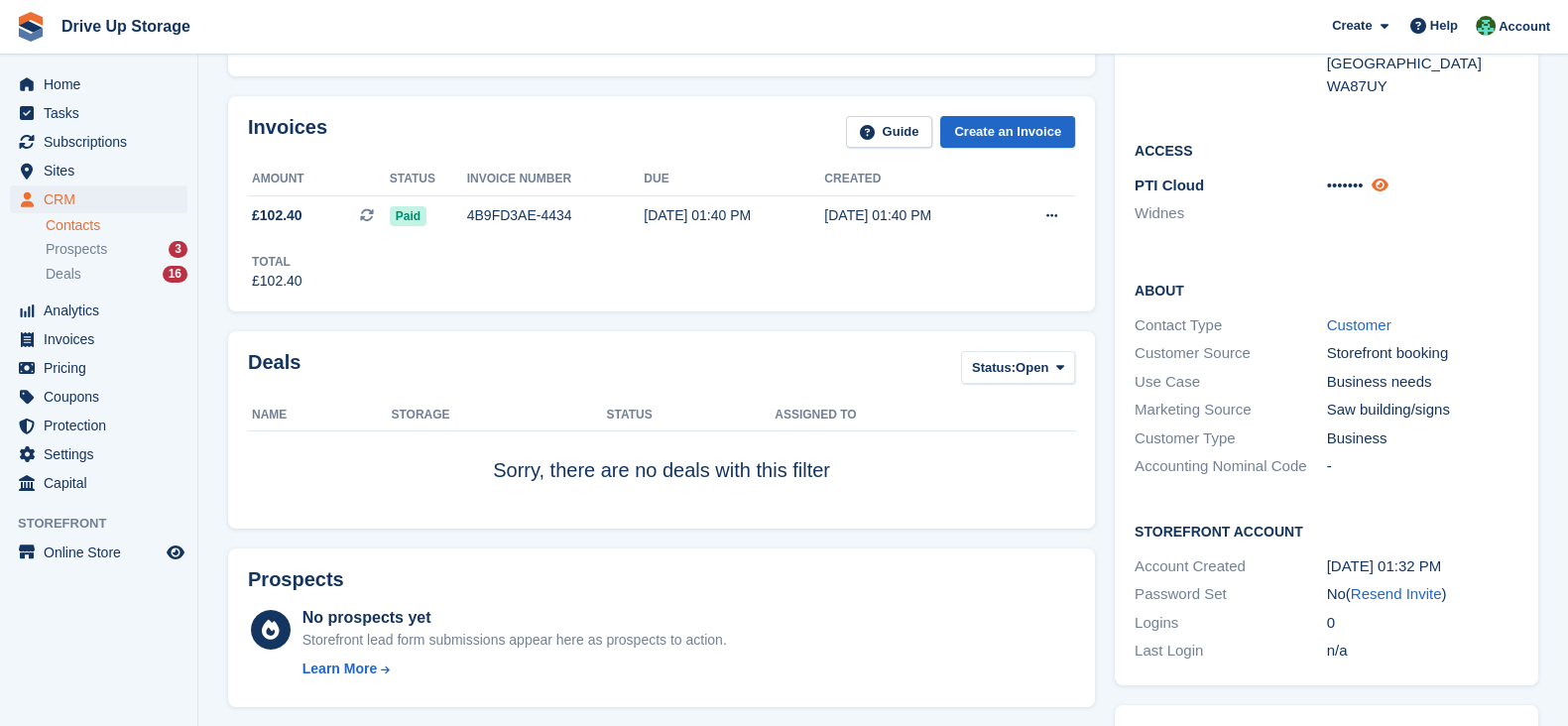
click at [1385, 187] on icon at bounding box center [1378, 185] width 17 height 15
click at [594, 376] on div "Deals Status: Open All Won Lost Open" at bounding box center [661, 373] width 827 height 45
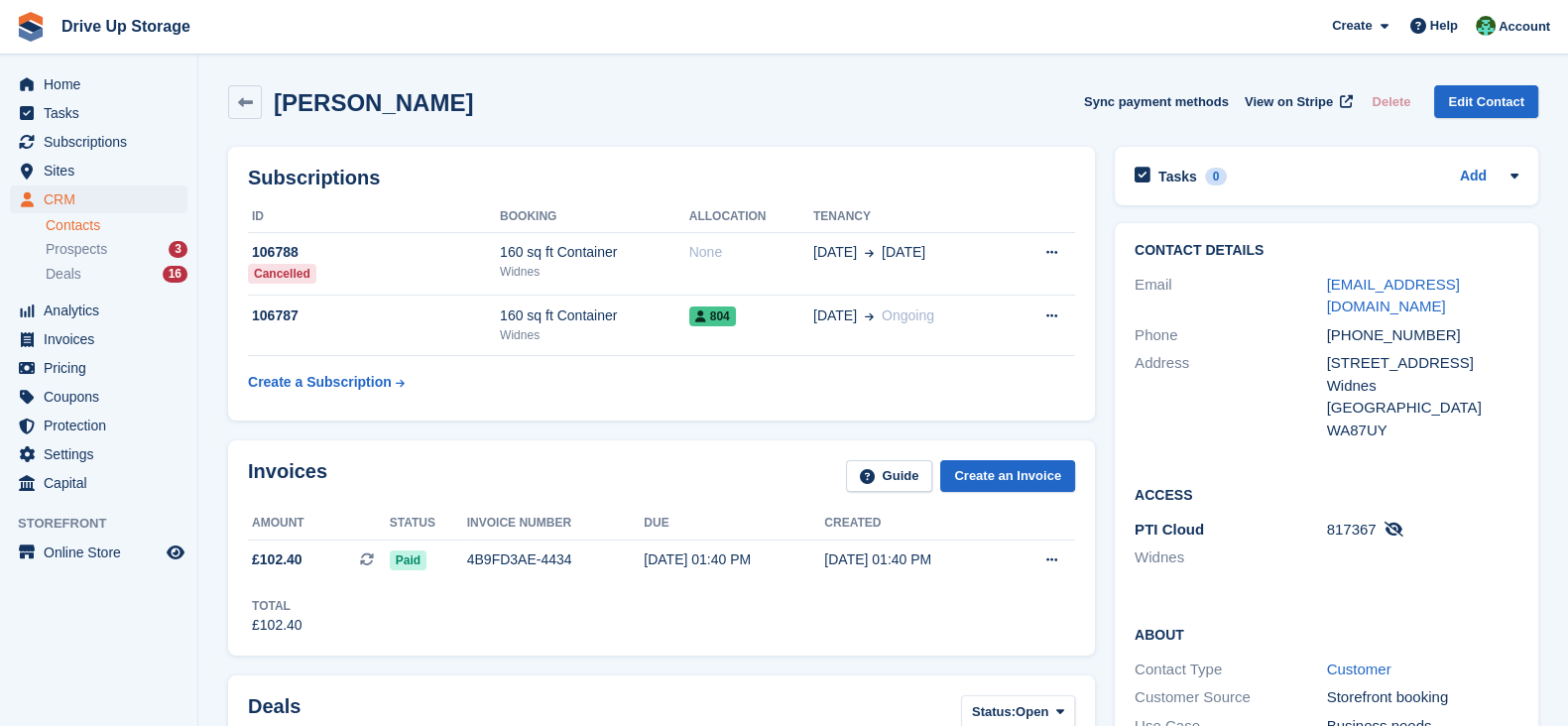
click at [590, 428] on div "Subscriptions ID Booking Allocation Tenancy 106788 Cancelled 160 sq ft Containe…" at bounding box center [662, 284] width 886 height 294
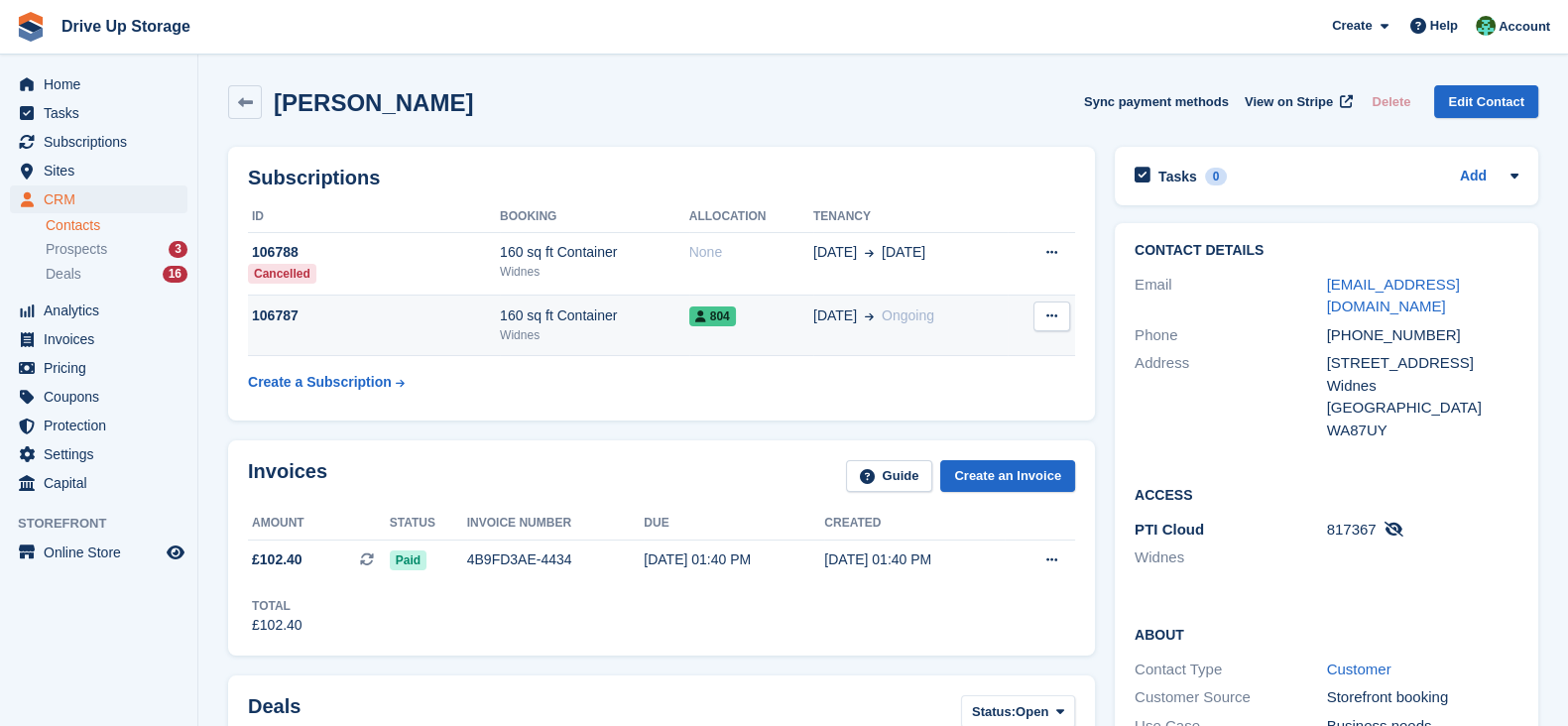
click at [727, 345] on td "804" at bounding box center [752, 326] width 124 height 61
